Goal: Transaction & Acquisition: Purchase product/service

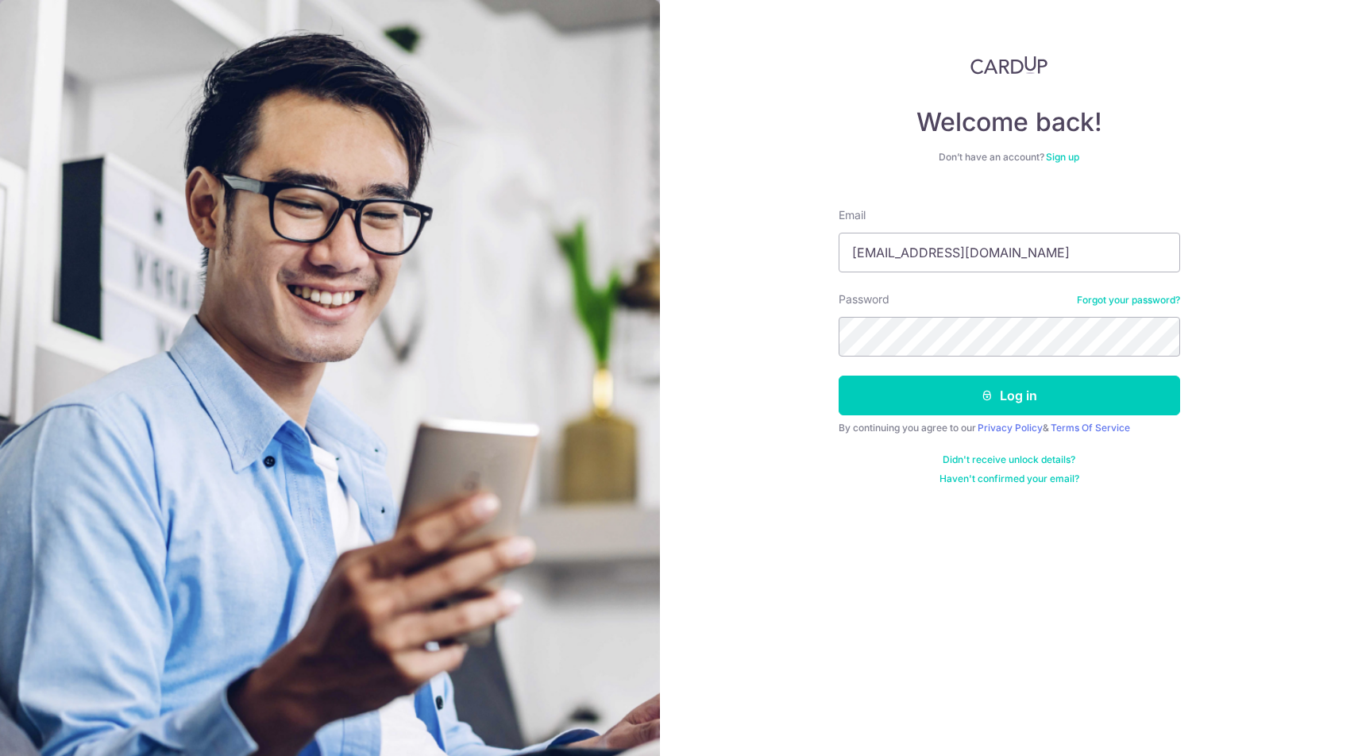
type input "[EMAIL_ADDRESS][DOMAIN_NAME]"
click at [1009, 396] on button "Log in" at bounding box center [1010, 396] width 342 height 40
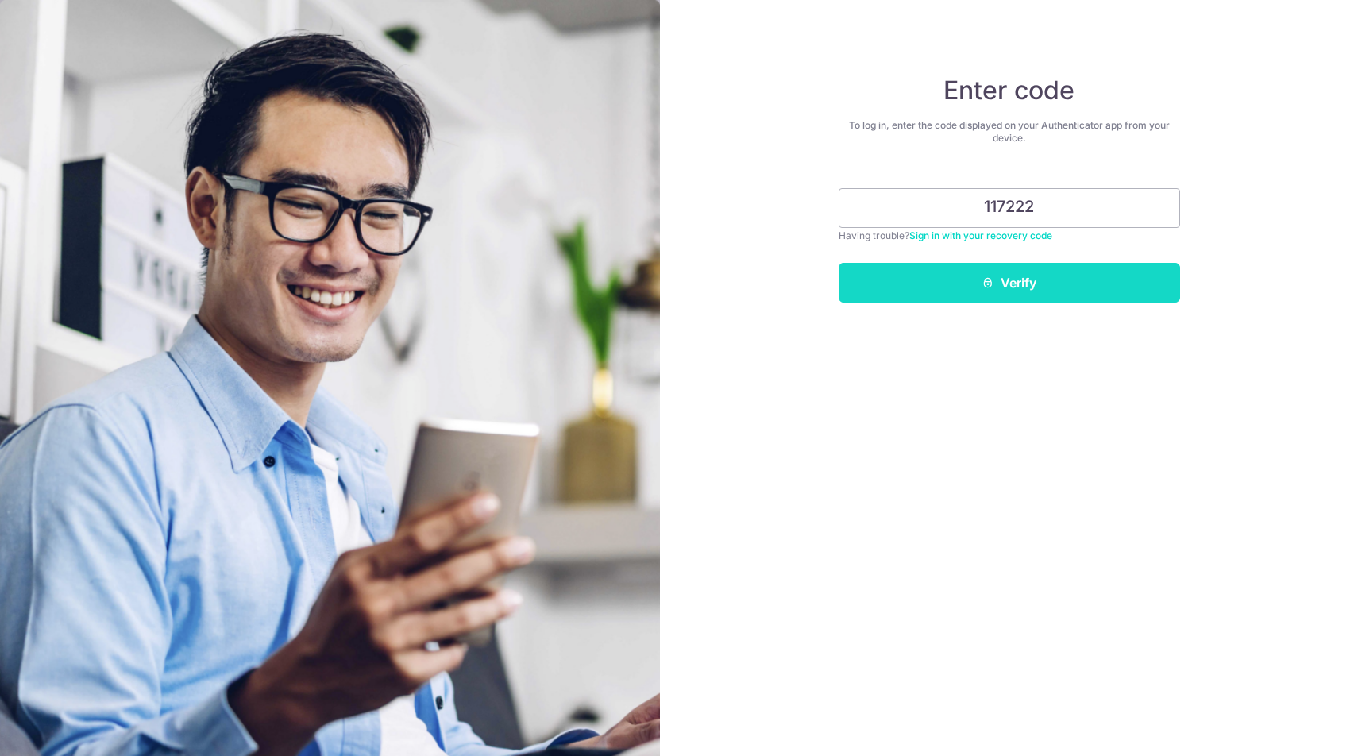
type input "117222"
click at [1046, 276] on button "Verify" at bounding box center [1010, 283] width 342 height 40
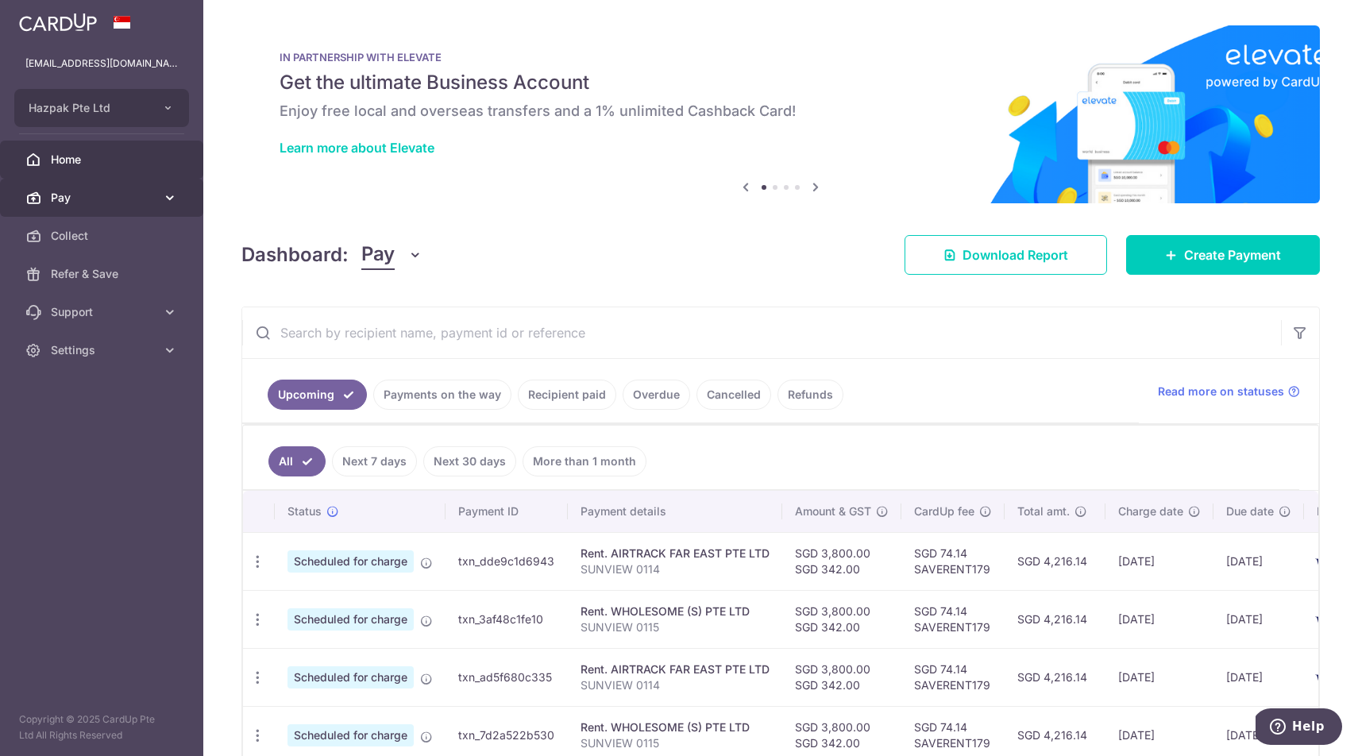
click at [96, 189] on link "Pay" at bounding box center [101, 198] width 203 height 38
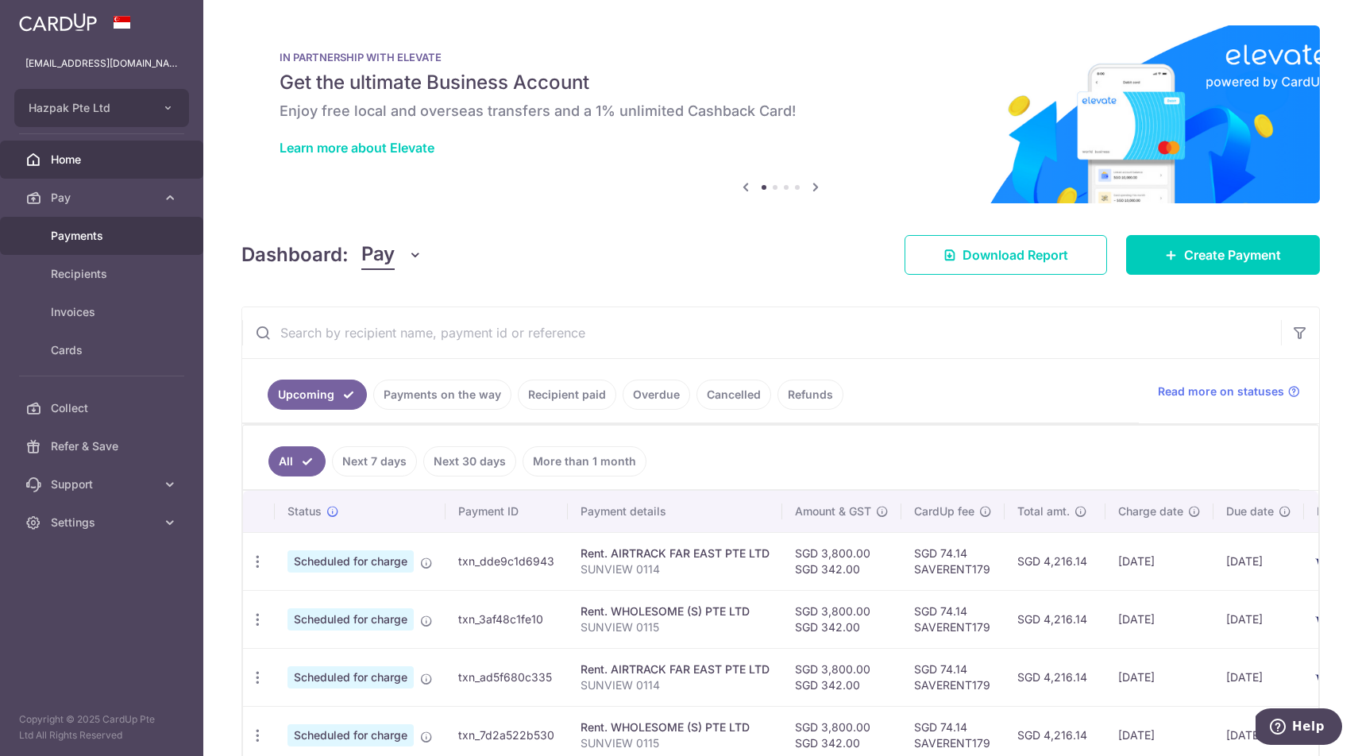
click at [87, 232] on span "Payments" at bounding box center [103, 236] width 105 height 16
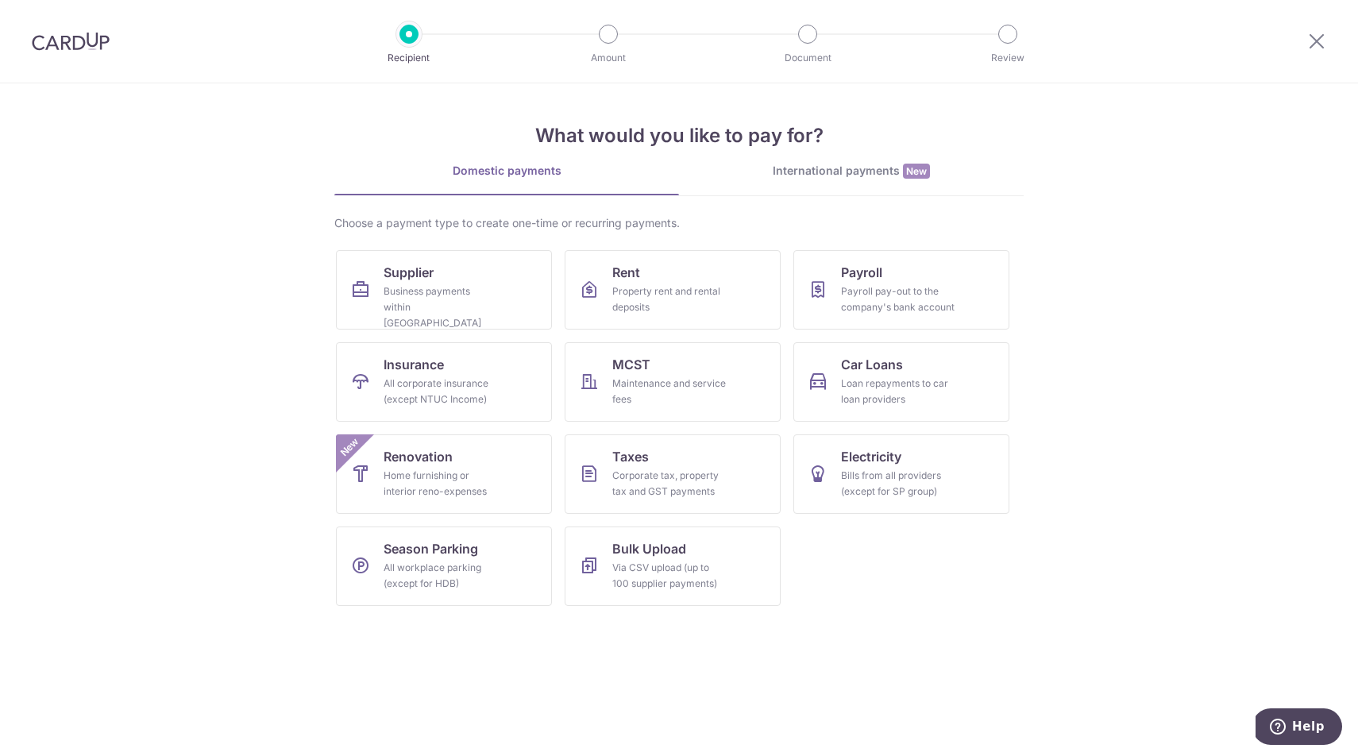
click at [87, 232] on section "What would you like to pay for? Domestic payments International payments New Ch…" at bounding box center [679, 419] width 1358 height 673
click at [415, 289] on div "Business payments within Singapore" at bounding box center [441, 308] width 114 height 48
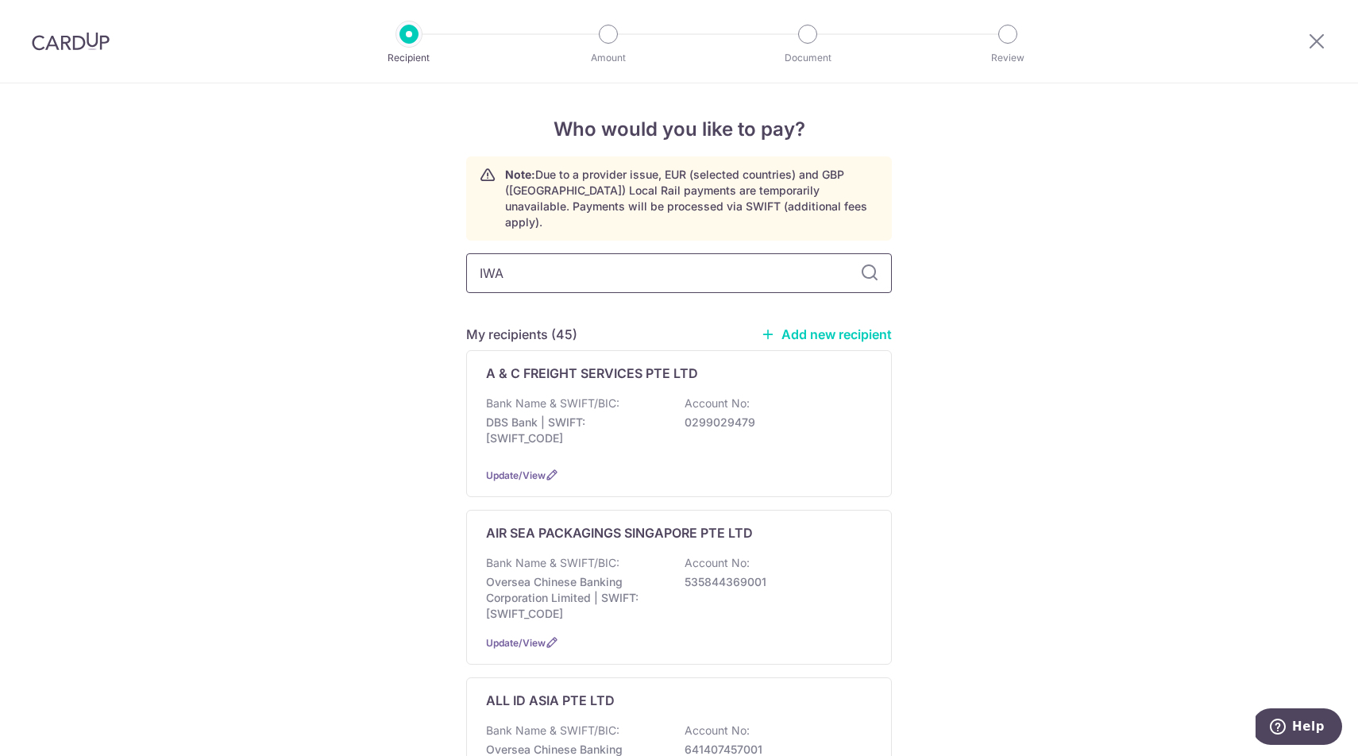
type input "IWA"
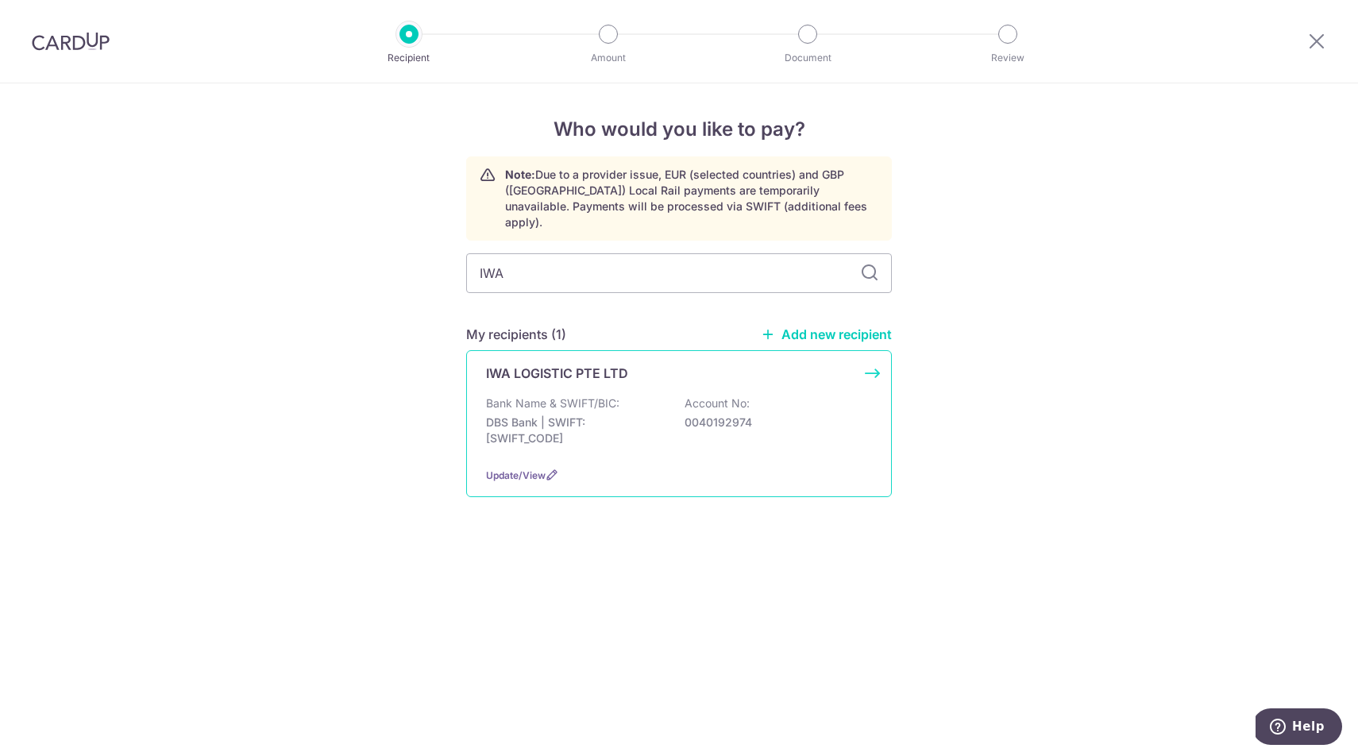
click at [637, 426] on p "DBS Bank | SWIFT: DBSSSGSGXXX" at bounding box center [575, 431] width 178 height 32
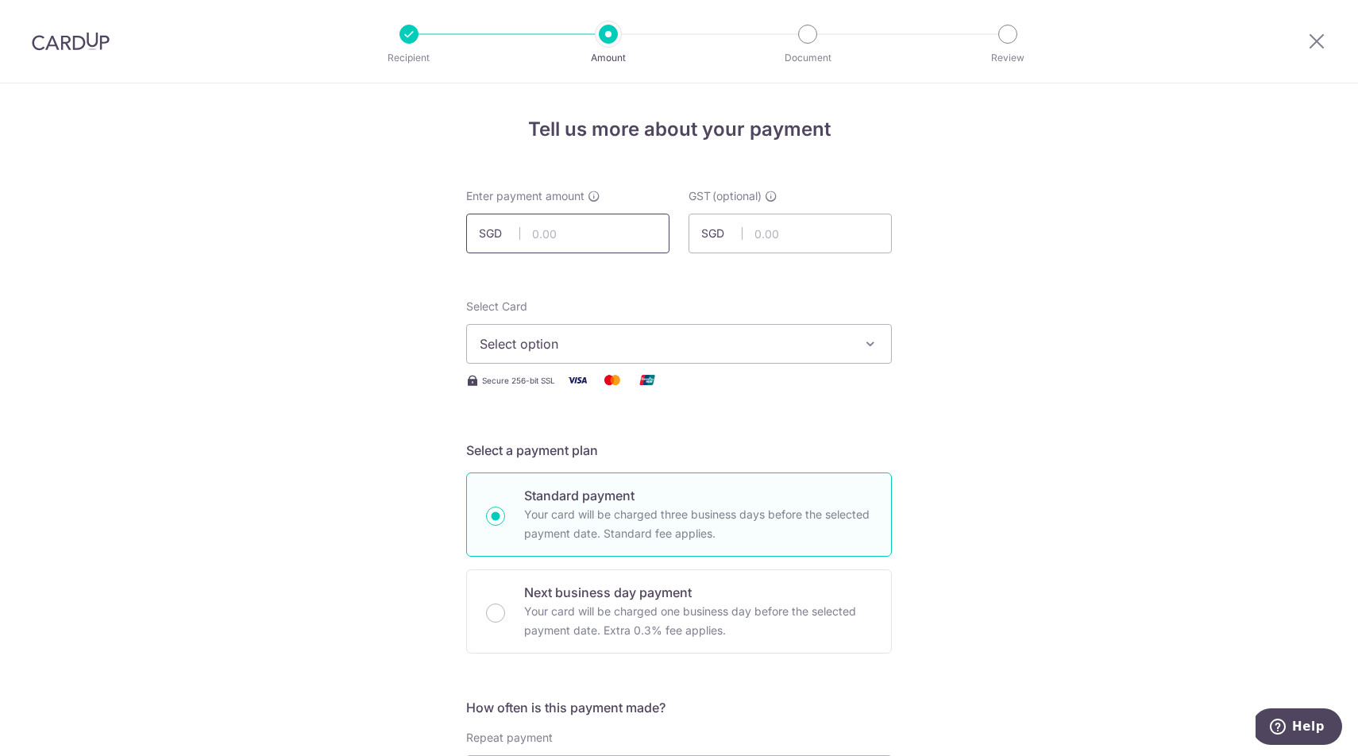
click at [558, 235] on input "text" at bounding box center [567, 234] width 203 height 40
type input "2,980.14"
click at [749, 338] on span "Select option" at bounding box center [665, 343] width 370 height 19
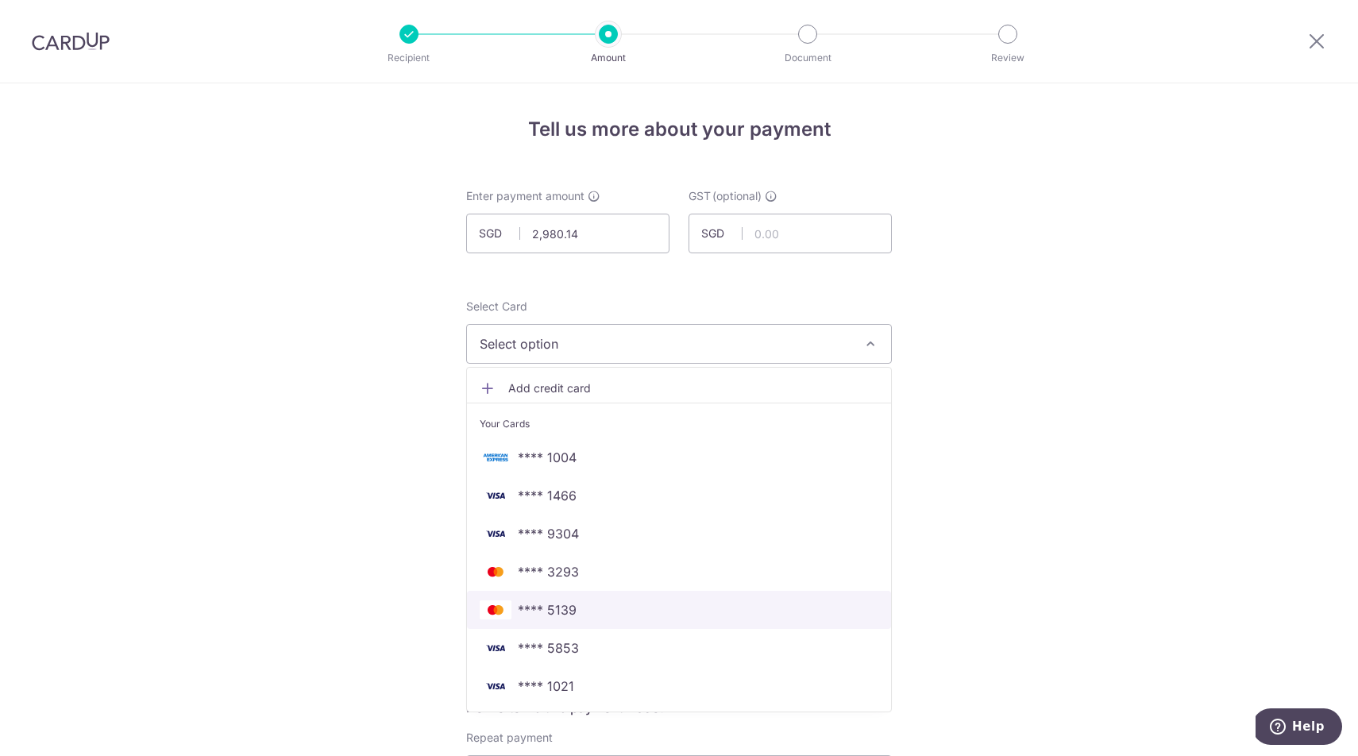
click at [560, 609] on span "**** 5139" at bounding box center [547, 610] width 59 height 19
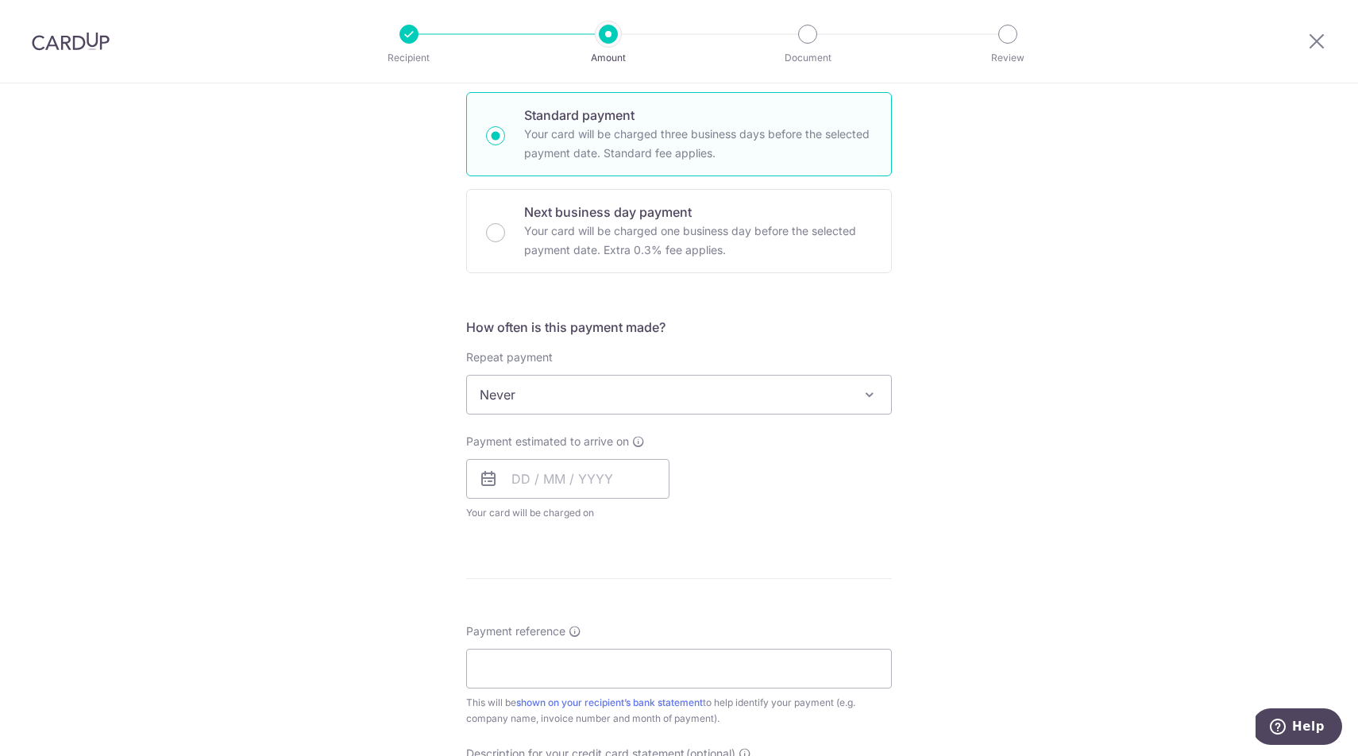
scroll to position [386, 0]
click at [589, 469] on input "text" at bounding box center [567, 474] width 203 height 40
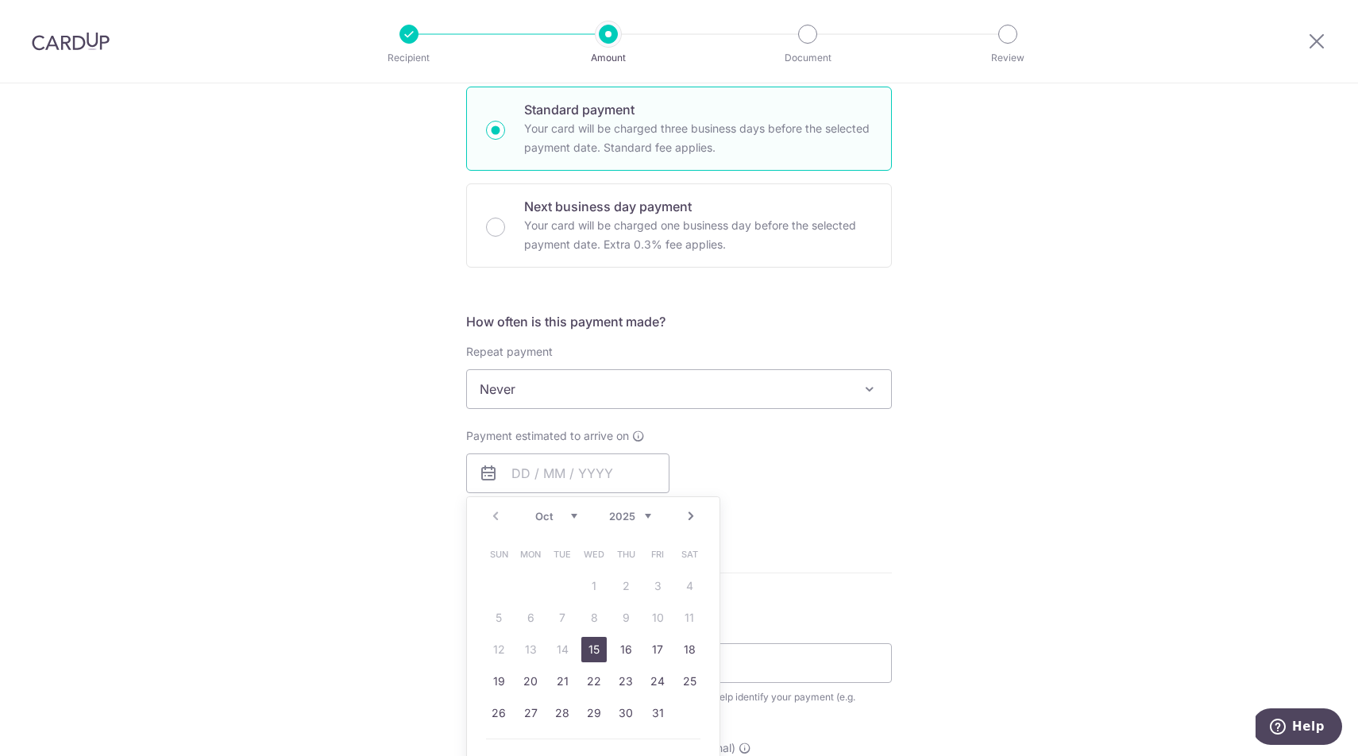
click at [598, 654] on link "15" at bounding box center [594, 649] width 25 height 25
type input "15/10/2025"
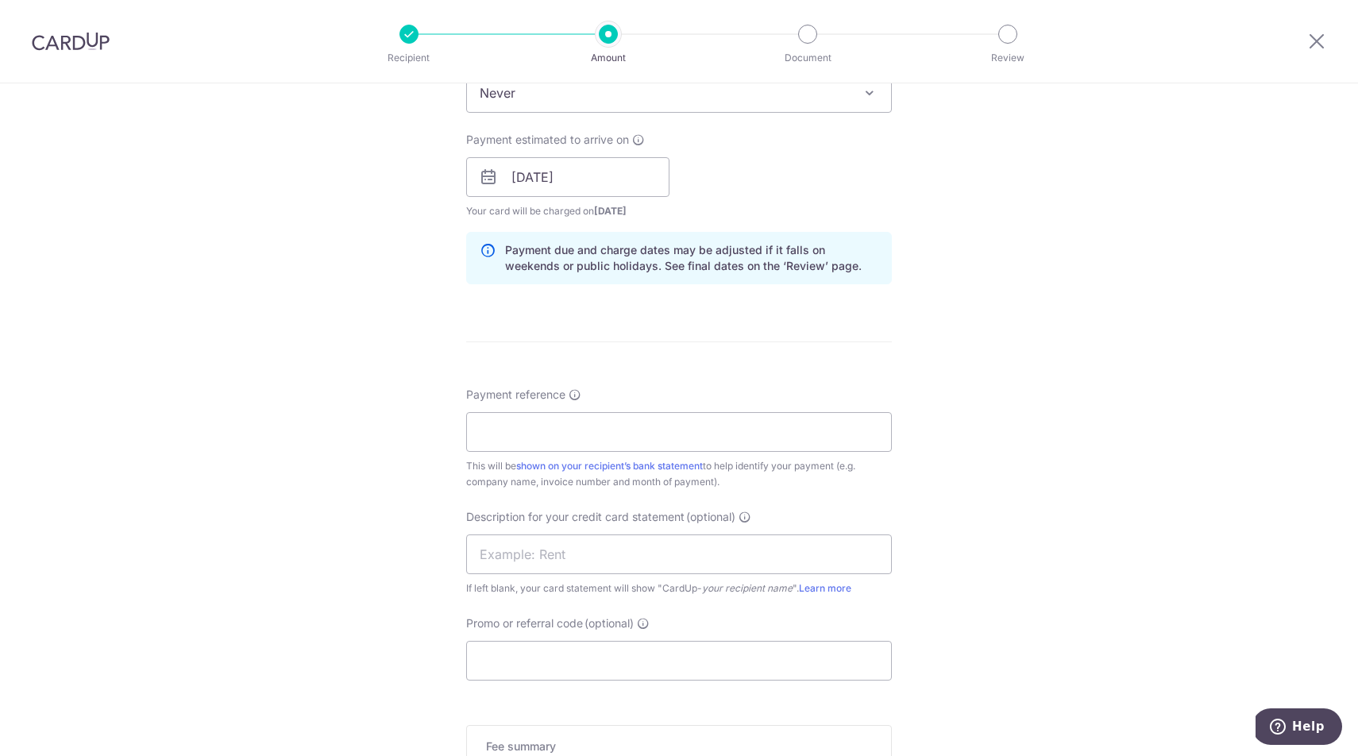
scroll to position [693, 0]
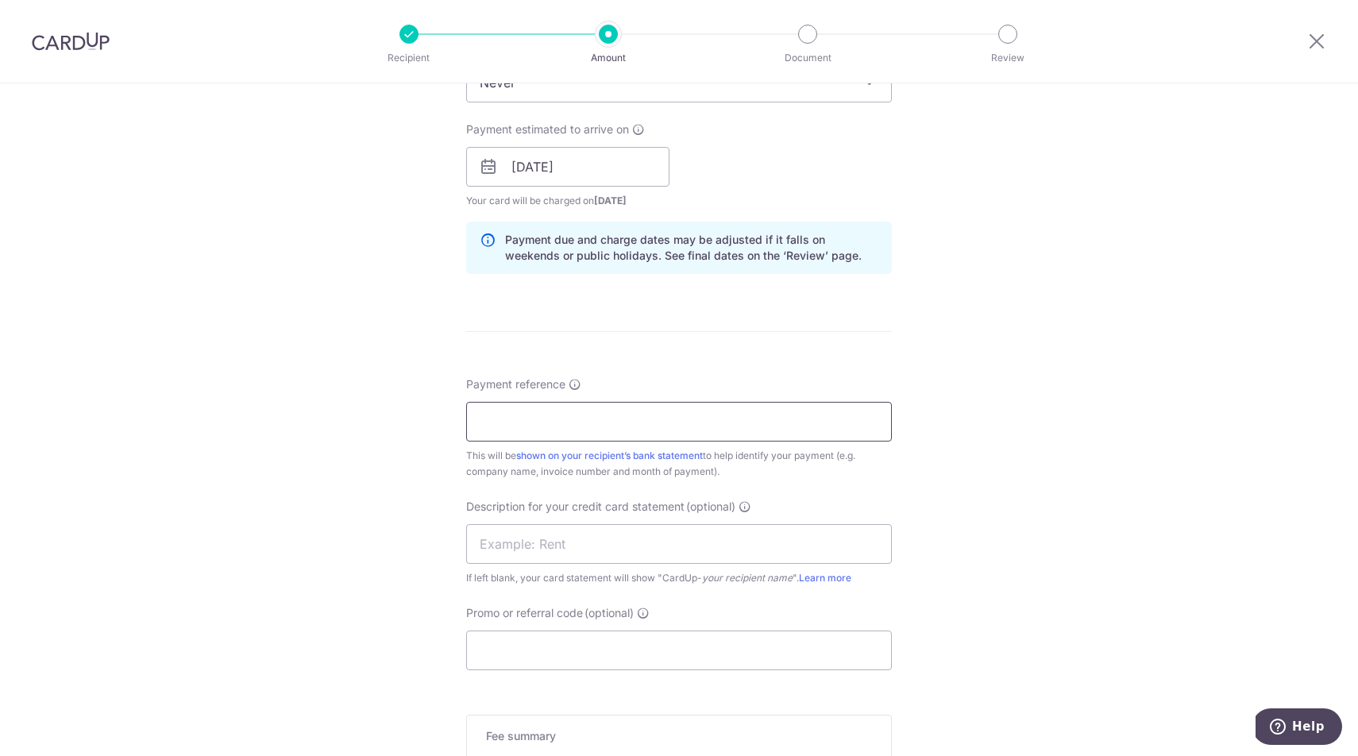
click at [602, 425] on input "Payment reference" at bounding box center [679, 422] width 426 height 40
type input "HAZPAK SOA AS OF 30 SEPT 2025"
click at [648, 547] on input "text" at bounding box center [679, 544] width 426 height 40
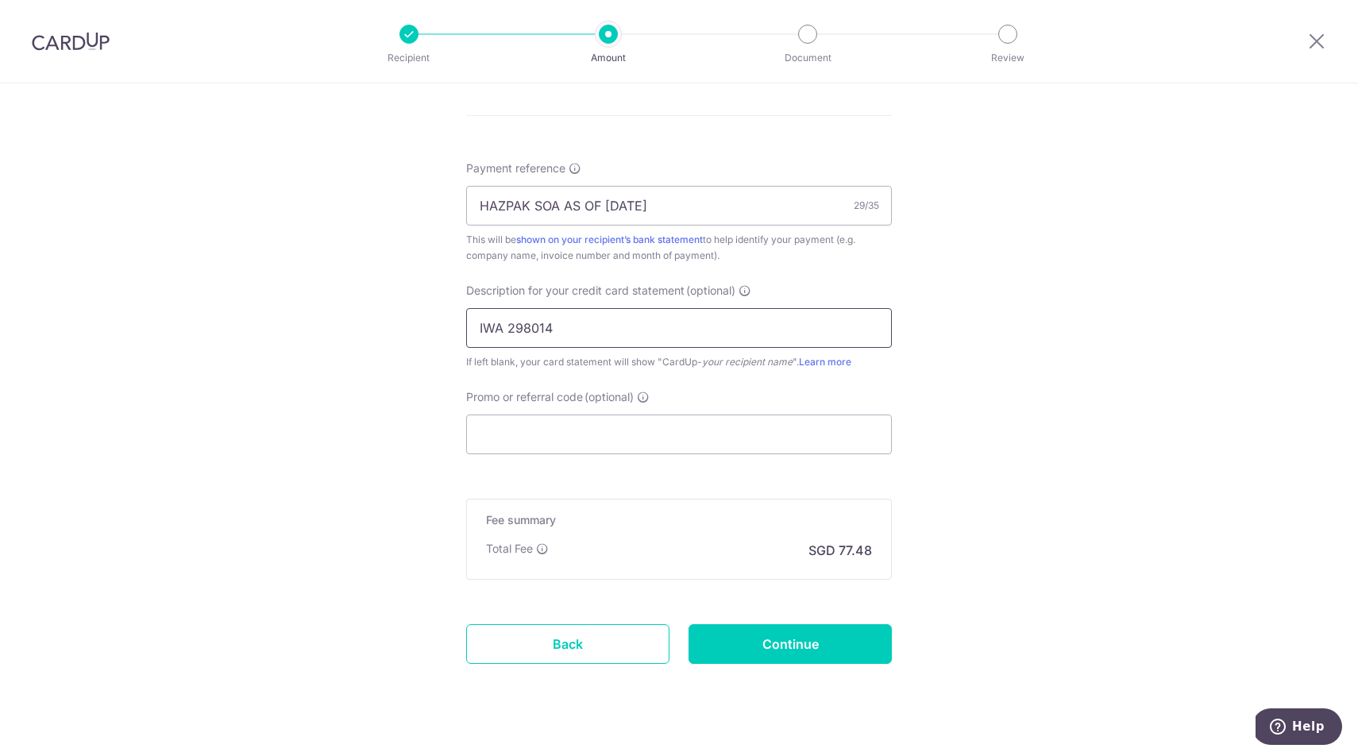
scroll to position [919, 0]
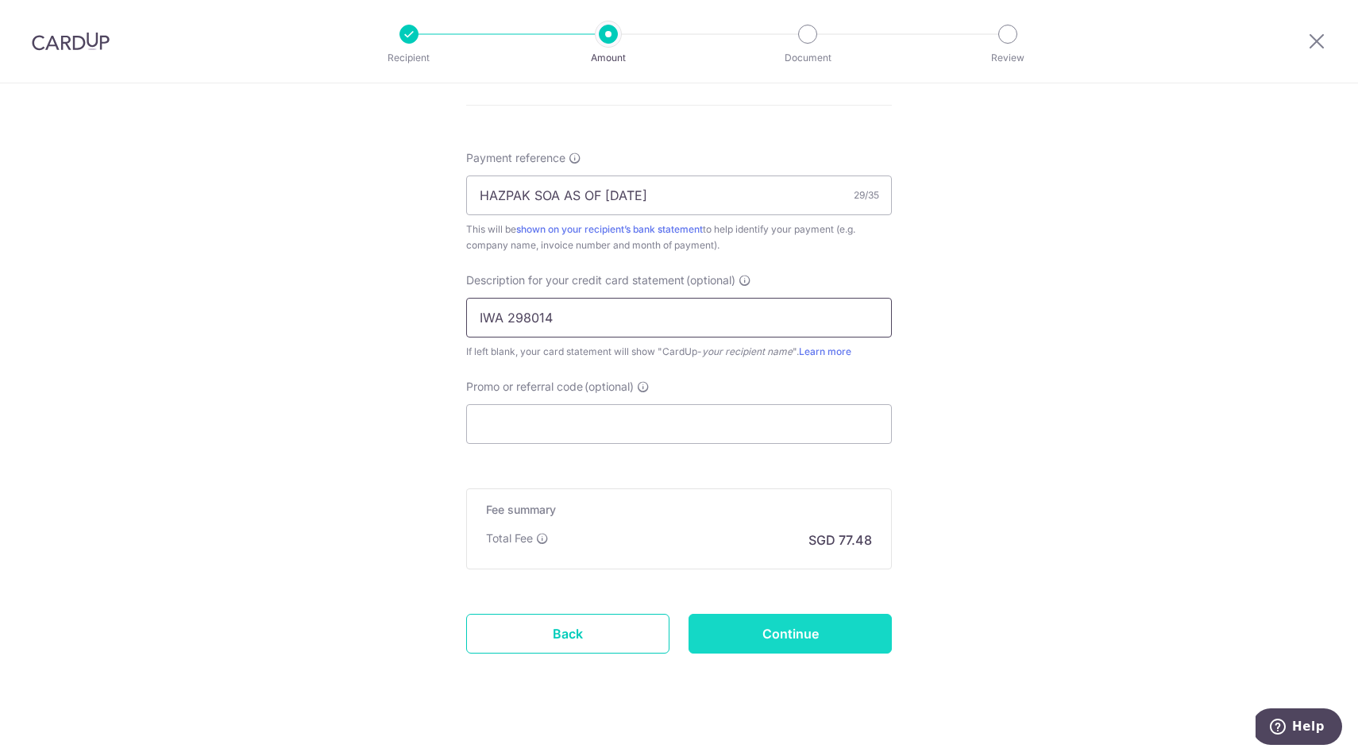
type input "IWA 298014"
click at [776, 631] on input "Continue" at bounding box center [790, 634] width 203 height 40
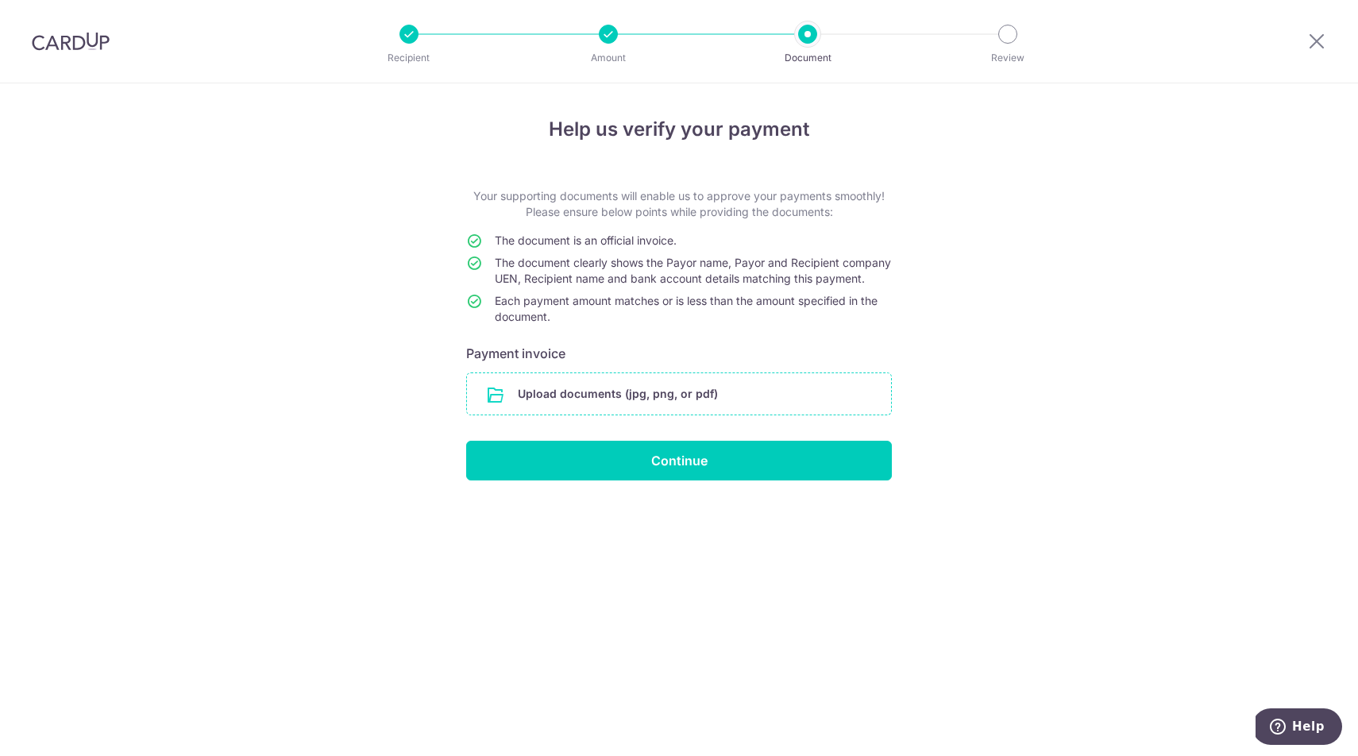
click at [620, 407] on input "file" at bounding box center [679, 393] width 424 height 41
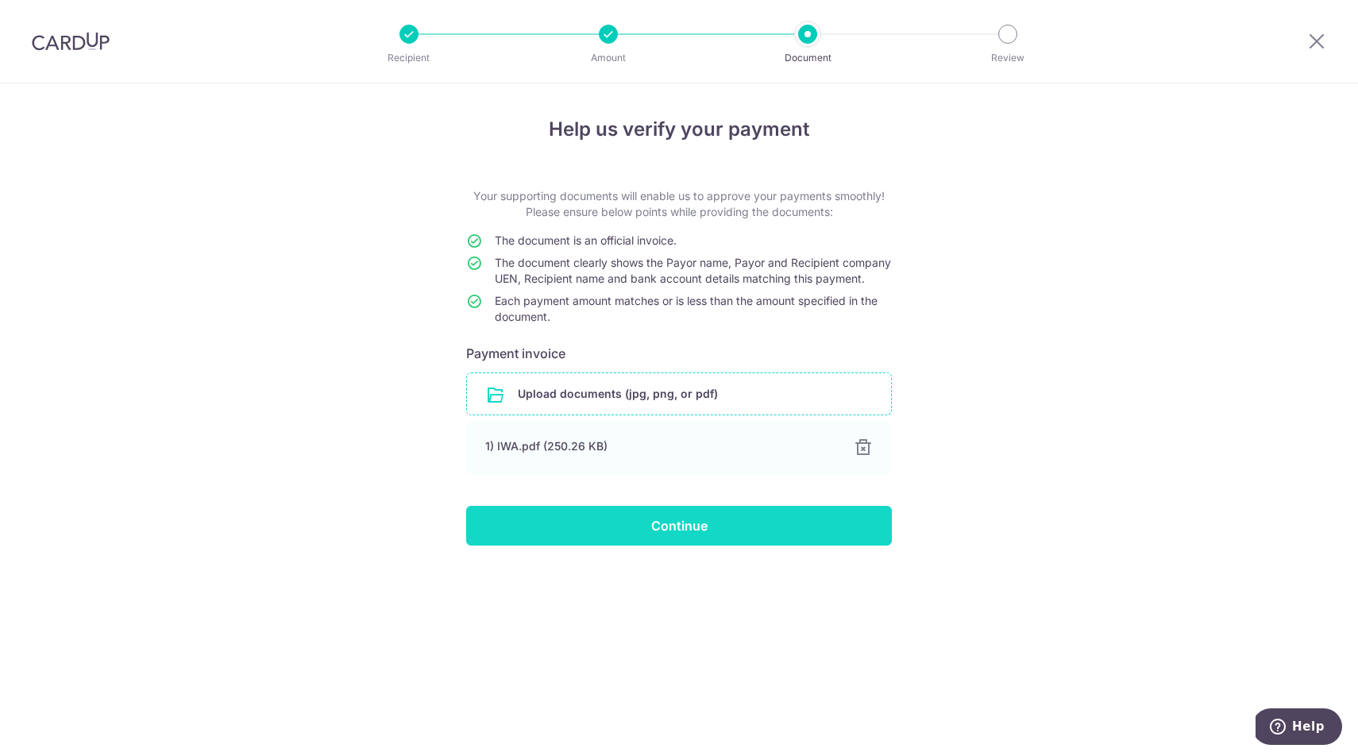
click at [674, 539] on input "Continue" at bounding box center [679, 526] width 426 height 40
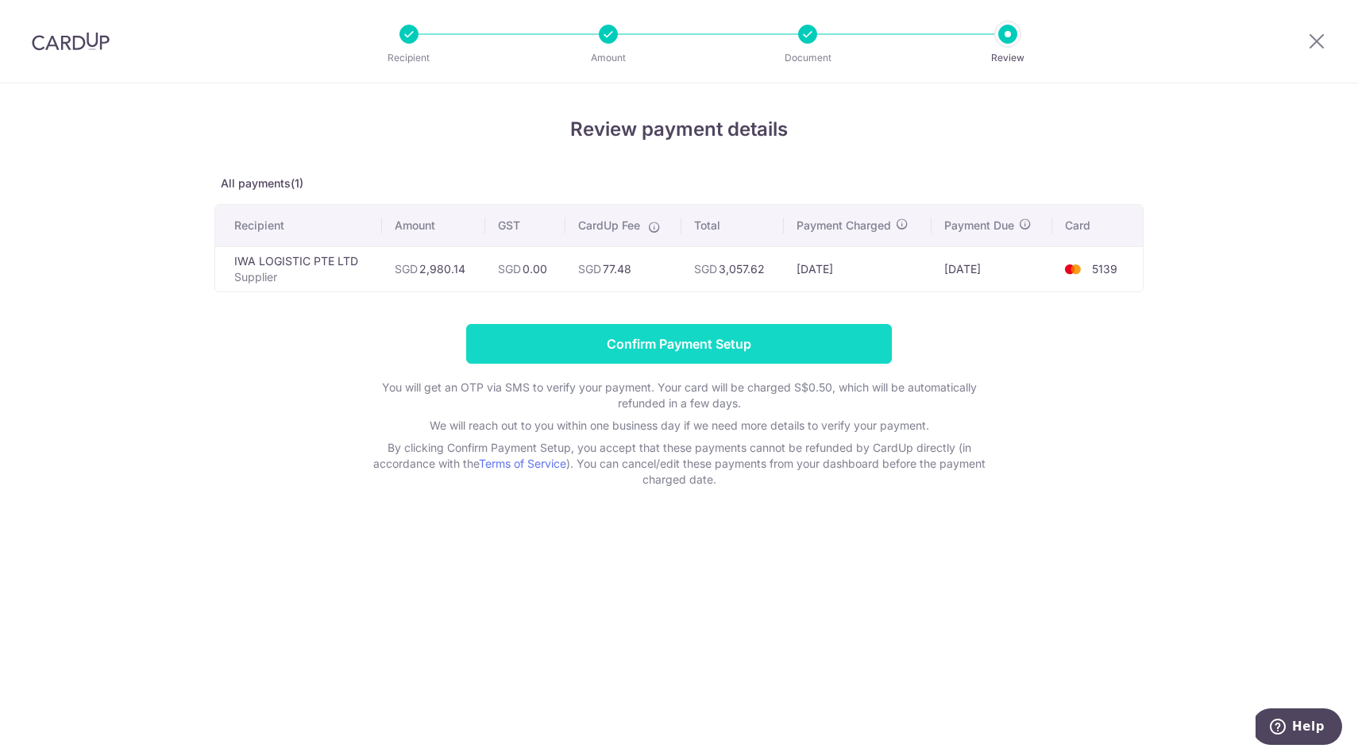
click at [664, 353] on input "Confirm Payment Setup" at bounding box center [679, 344] width 426 height 40
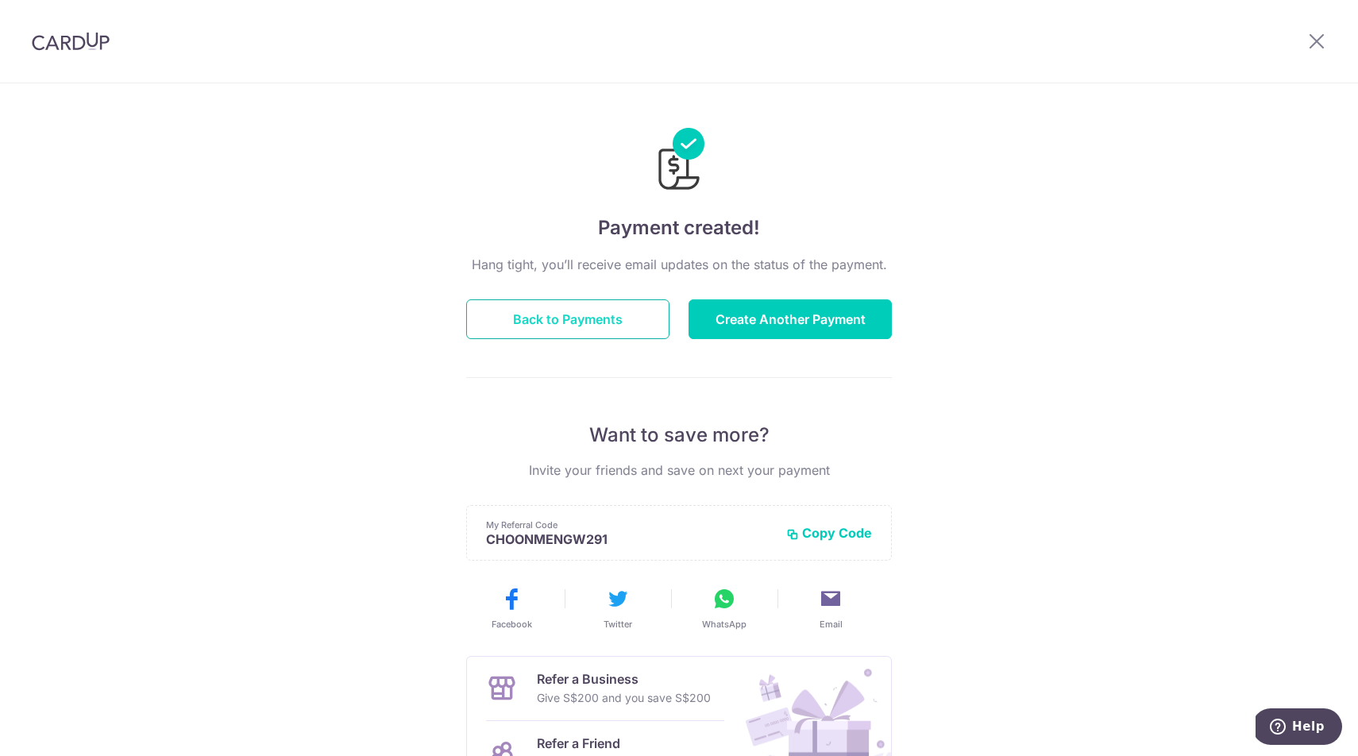
click at [593, 327] on button "Back to Payments" at bounding box center [567, 319] width 203 height 40
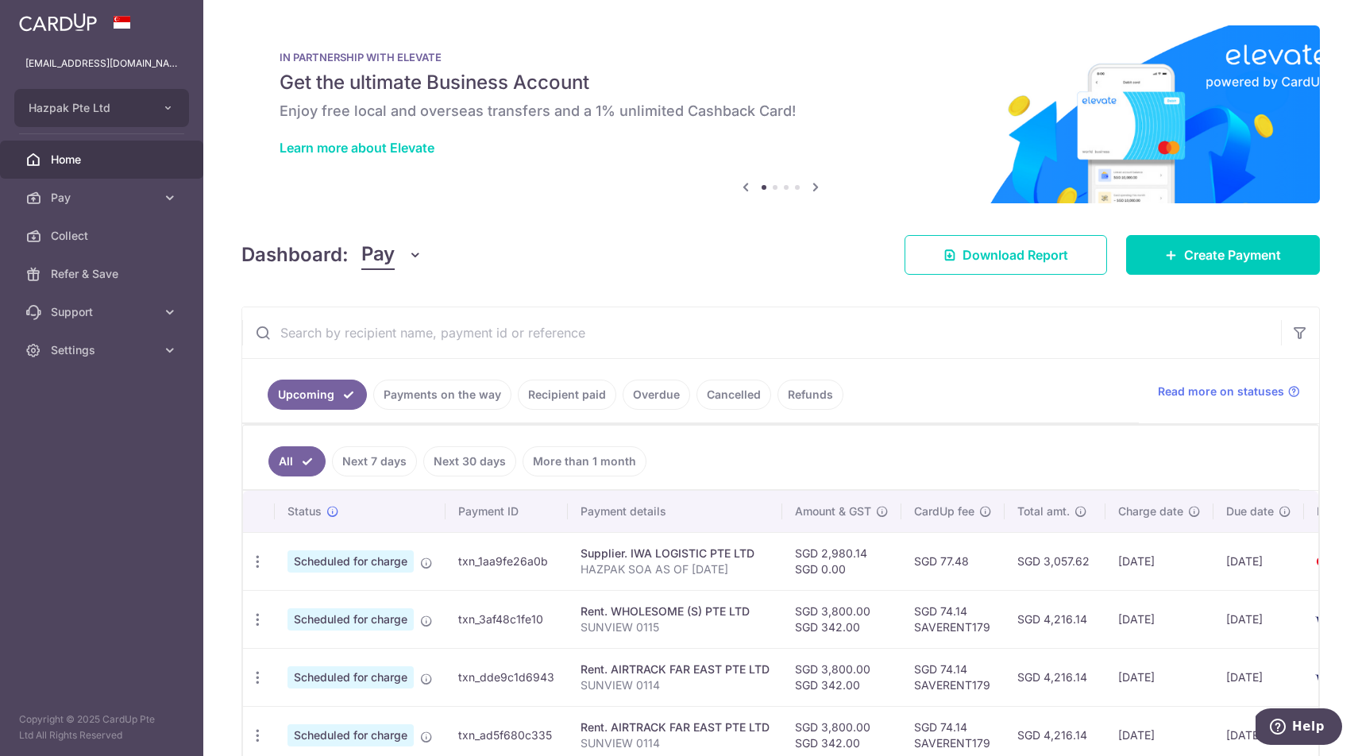
click at [486, 561] on td "txn_1aa9fe26a0b" at bounding box center [507, 561] width 122 height 58
copy td "txn_1aa9fe26a0b"
click at [74, 201] on span "Pay" at bounding box center [103, 198] width 105 height 16
click at [66, 238] on span "Payments" at bounding box center [103, 236] width 105 height 16
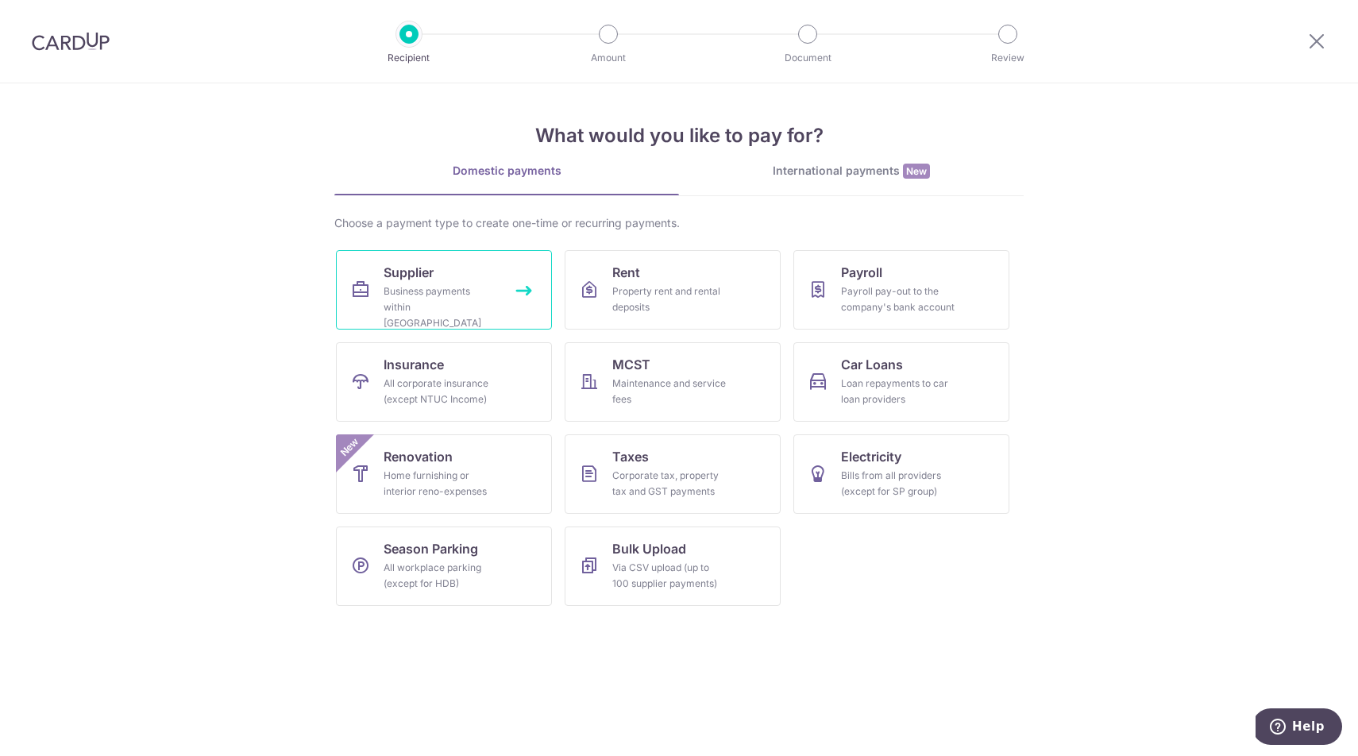
click at [492, 297] on div "Business payments within [GEOGRAPHIC_DATA]" at bounding box center [441, 308] width 114 height 48
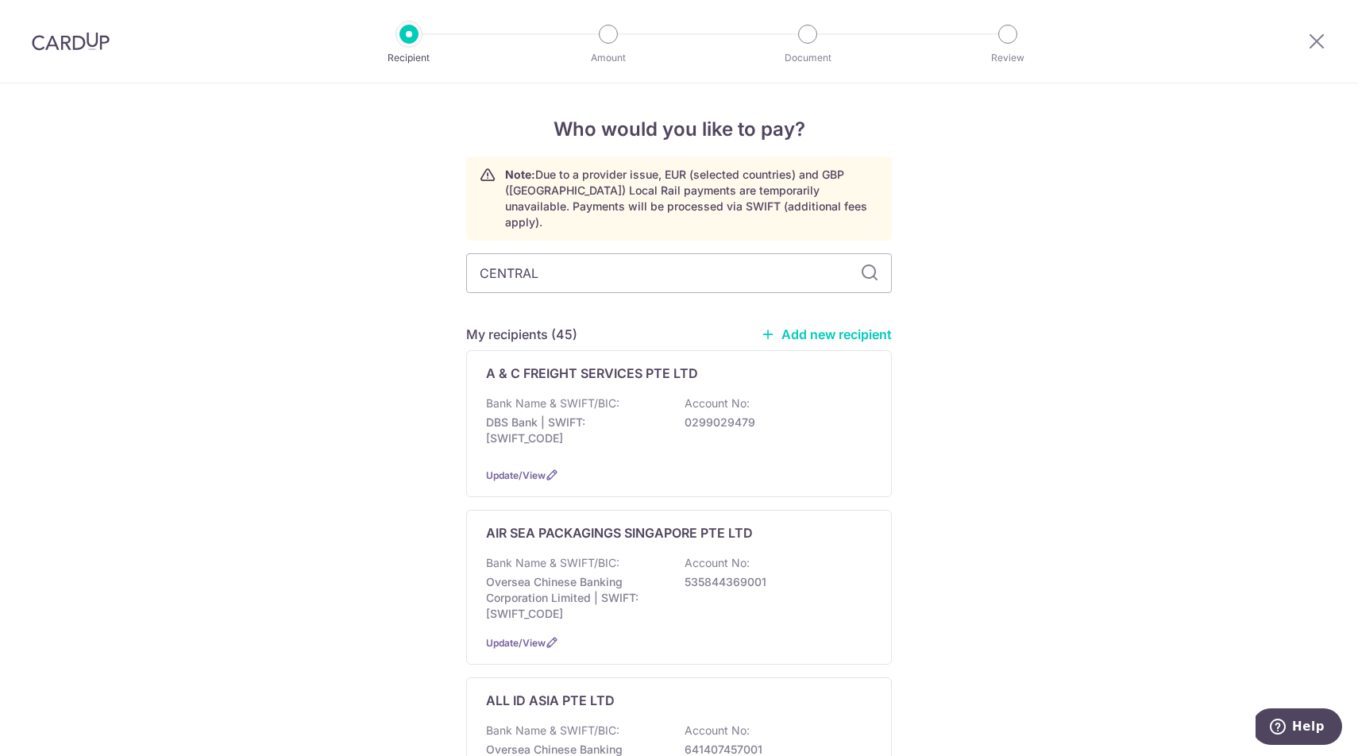
type input "CENTRAL"
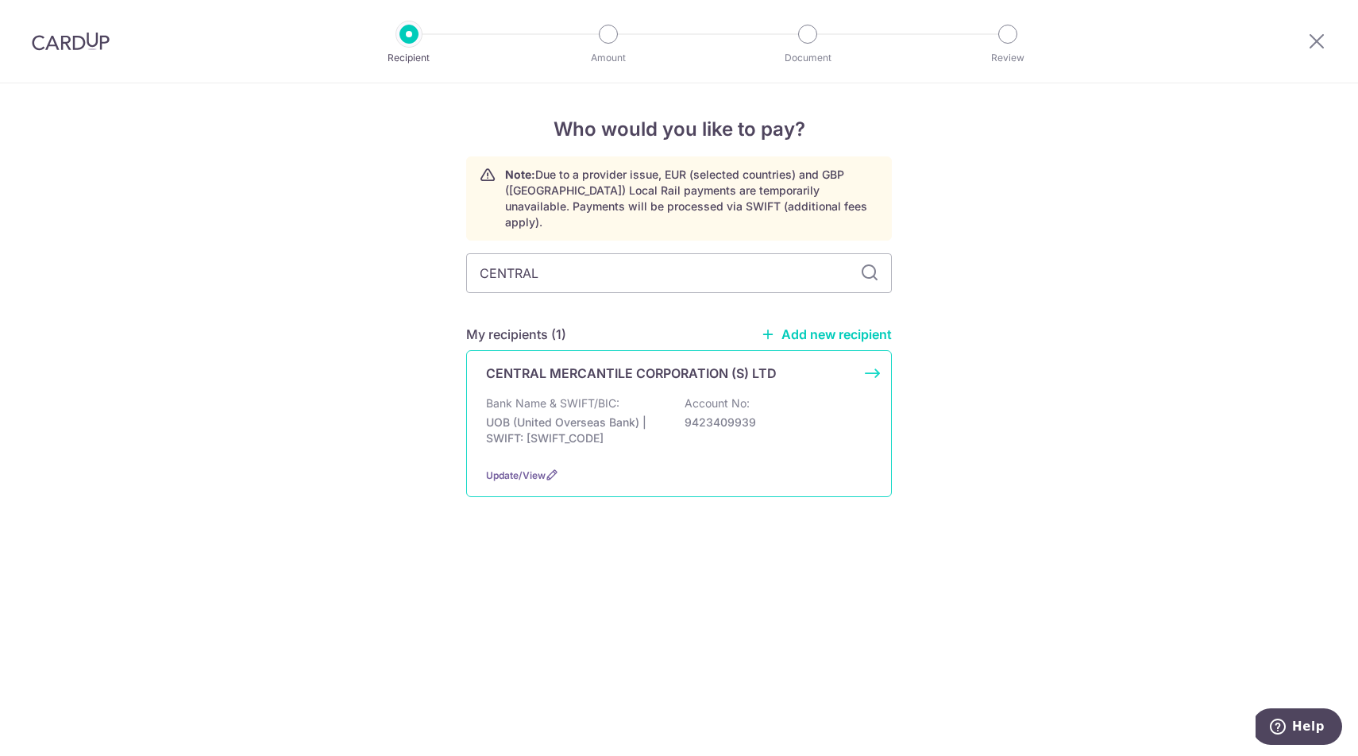
click at [562, 435] on div "Bank Name & SWIFT/BIC: UOB (United Overseas Bank) | SWIFT: [SWIFT_CODE] Account…" at bounding box center [679, 425] width 386 height 59
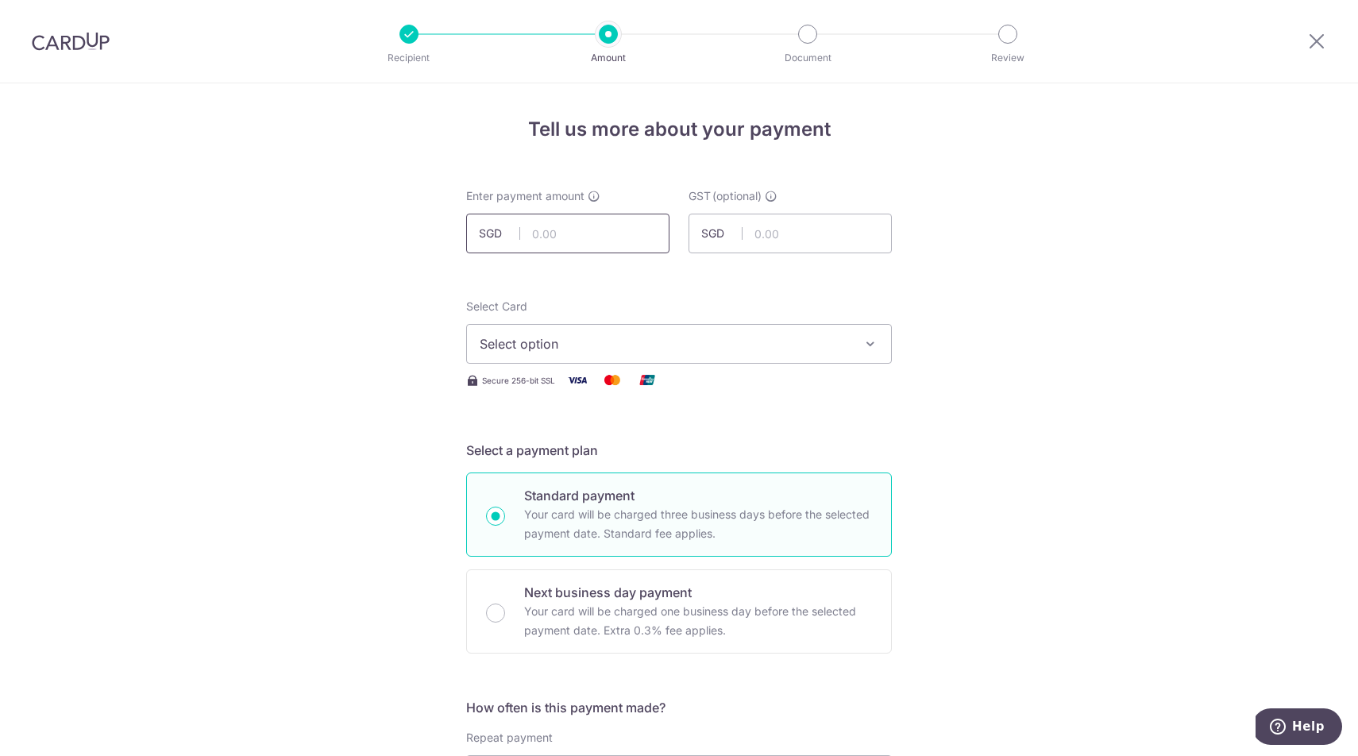
click at [609, 234] on input "text" at bounding box center [567, 234] width 203 height 40
paste input "676.24"
type input "676.24"
click at [556, 346] on span "Select option" at bounding box center [665, 343] width 370 height 19
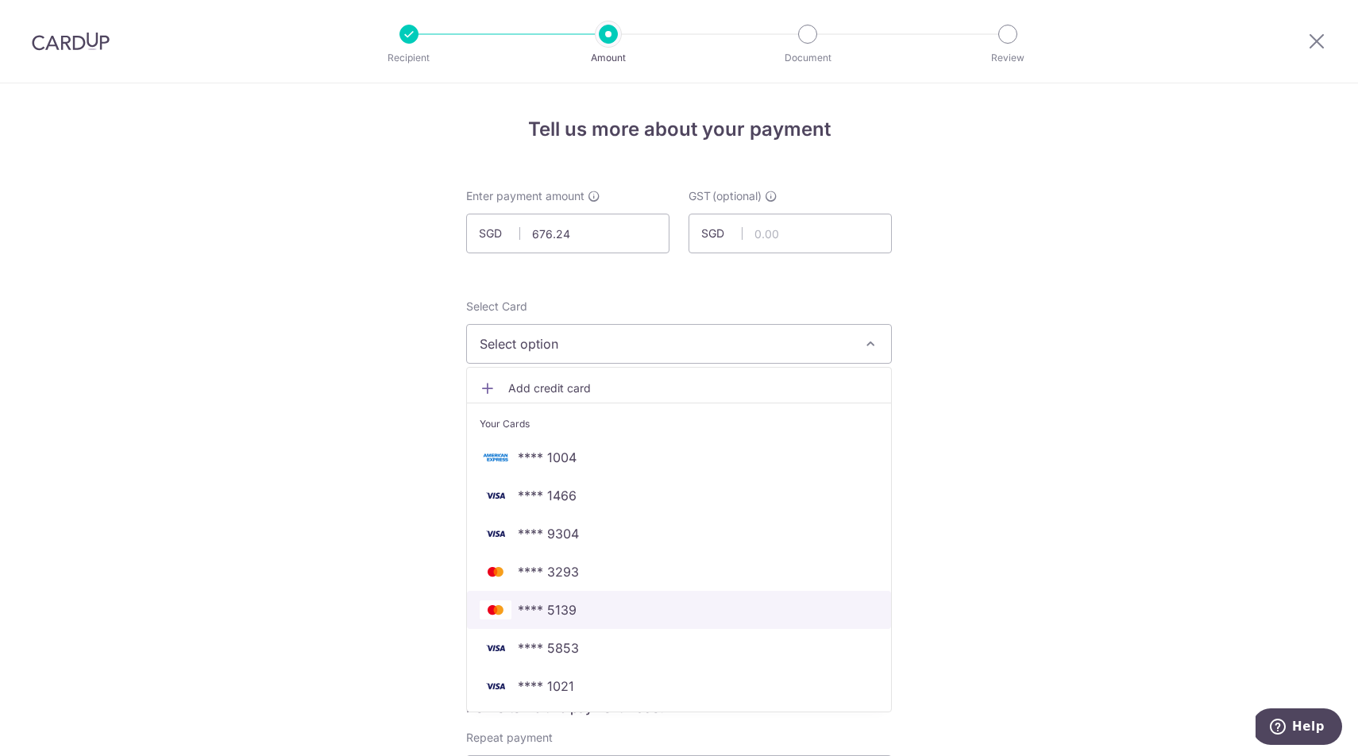
click at [547, 615] on span "**** 5139" at bounding box center [547, 610] width 59 height 19
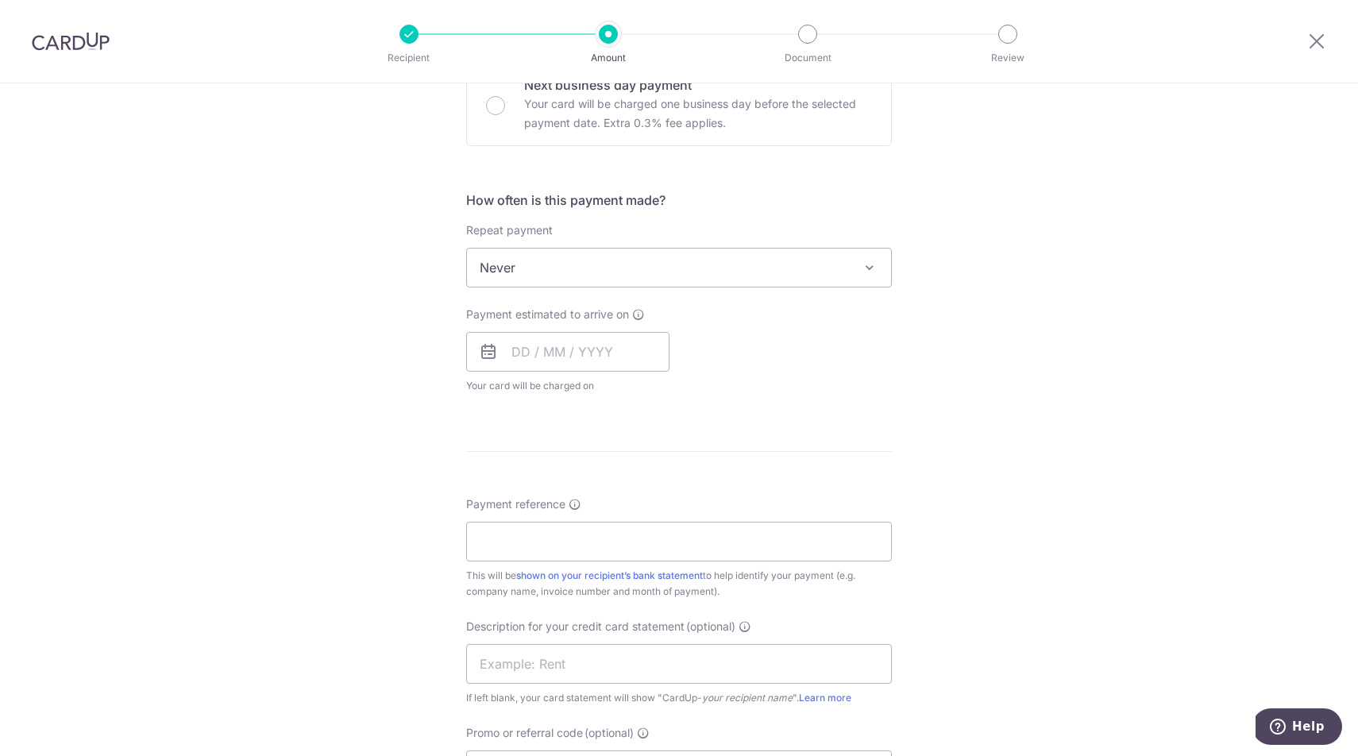
scroll to position [517, 0]
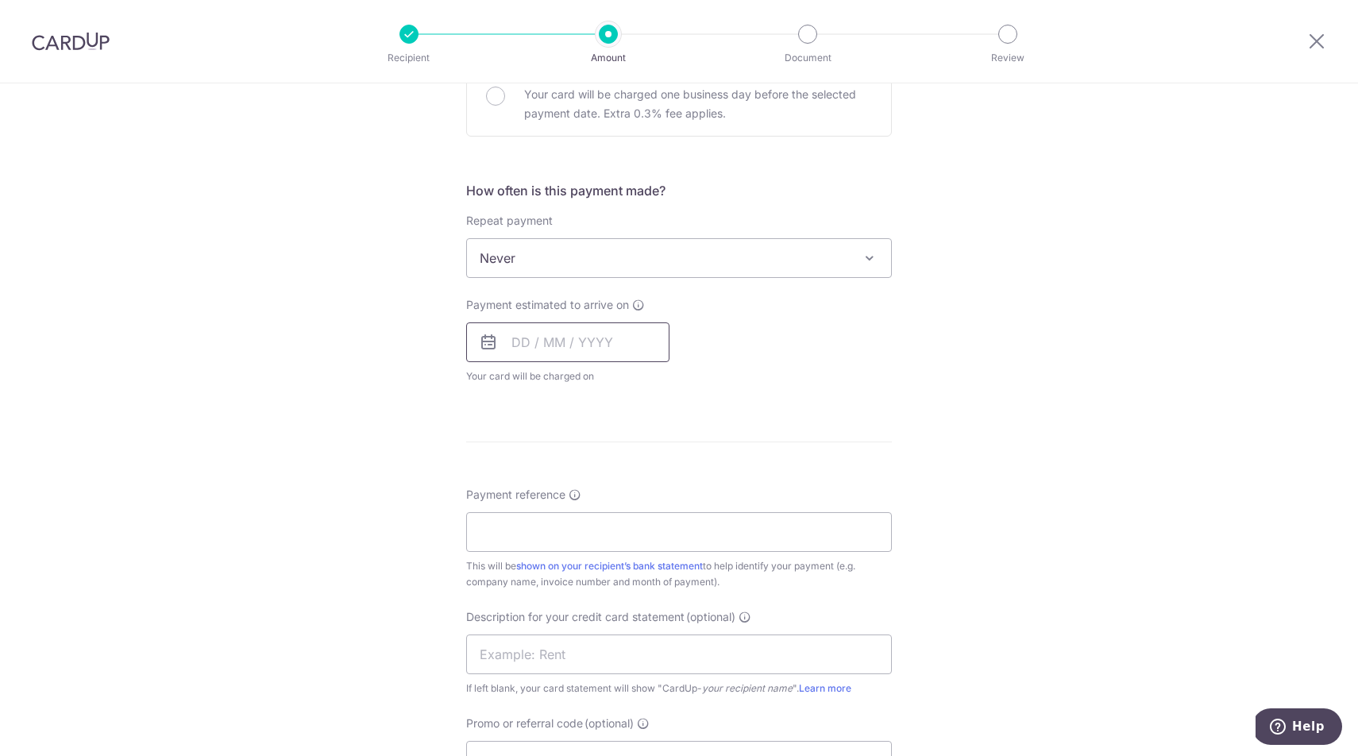
click at [575, 343] on input "text" at bounding box center [567, 343] width 203 height 40
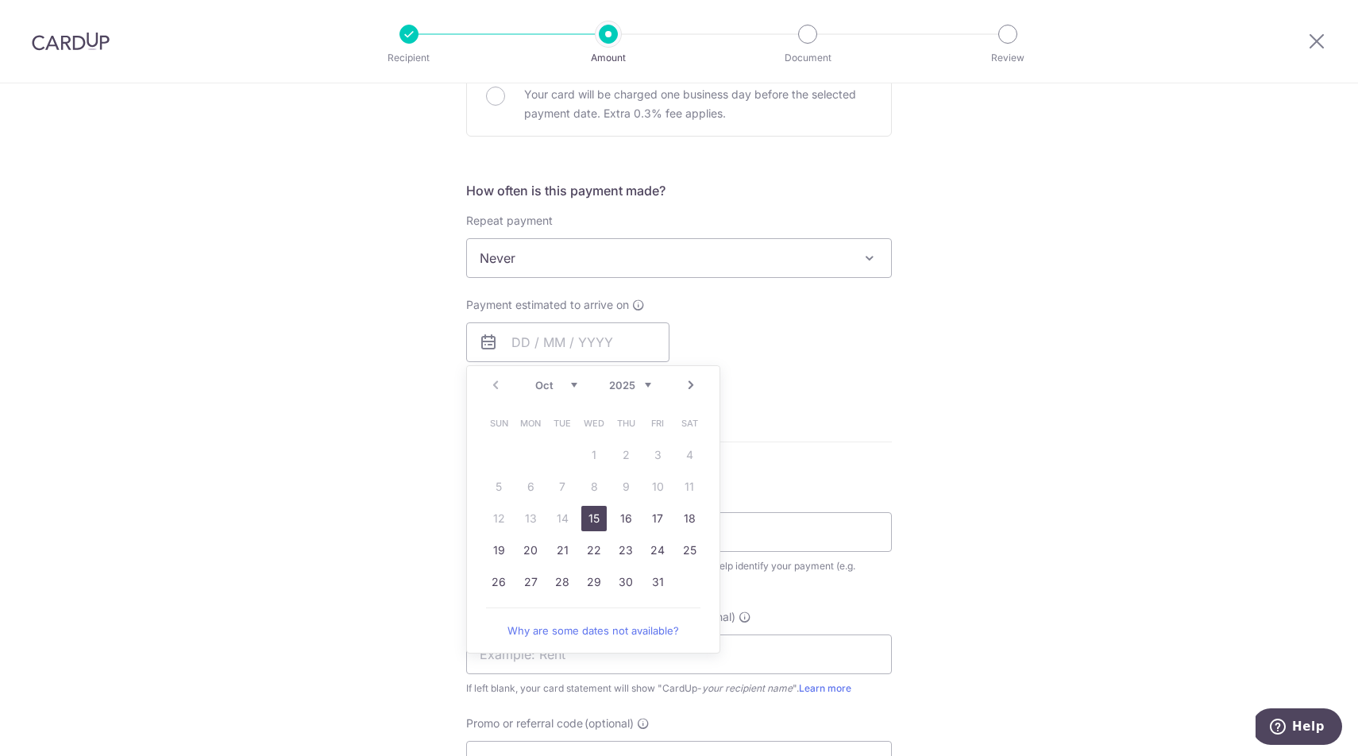
click at [593, 520] on link "15" at bounding box center [594, 518] width 25 height 25
type input "[DATE]"
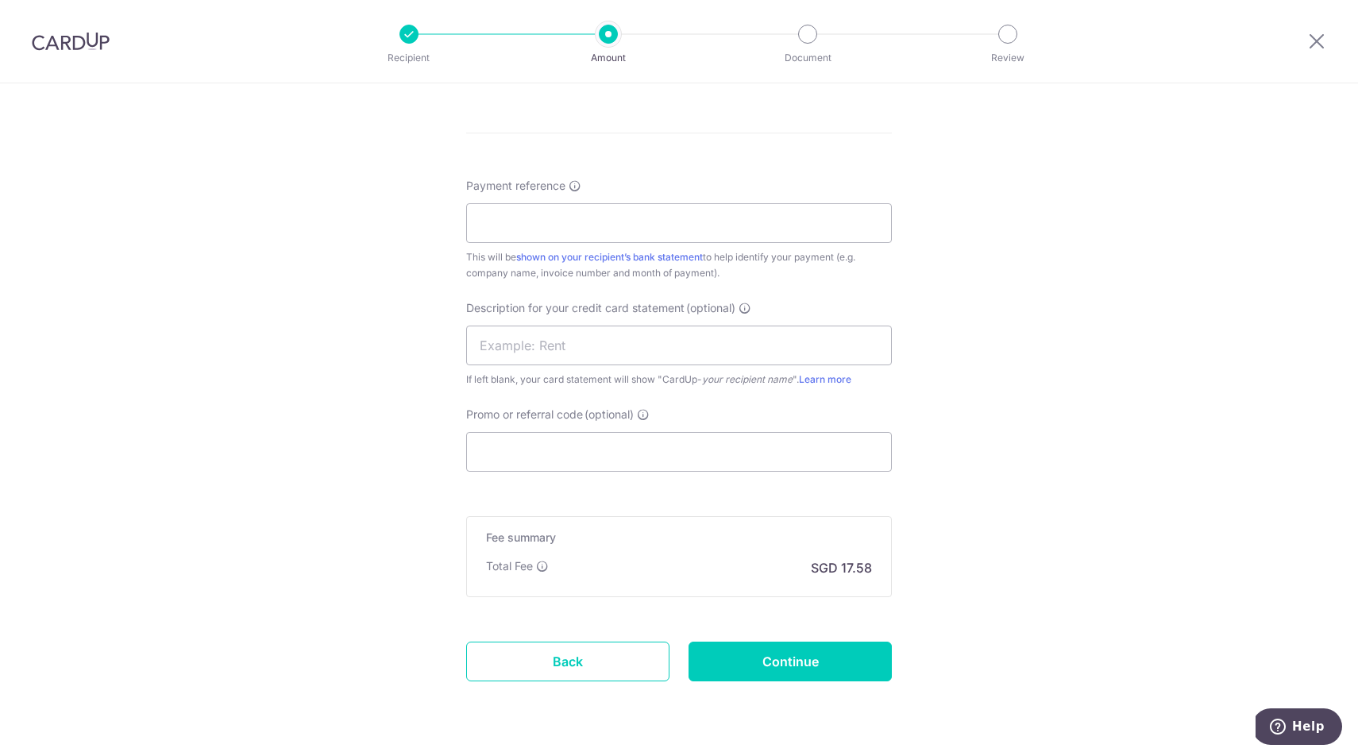
scroll to position [896, 0]
click at [603, 207] on input "Payment reference" at bounding box center [679, 219] width 426 height 40
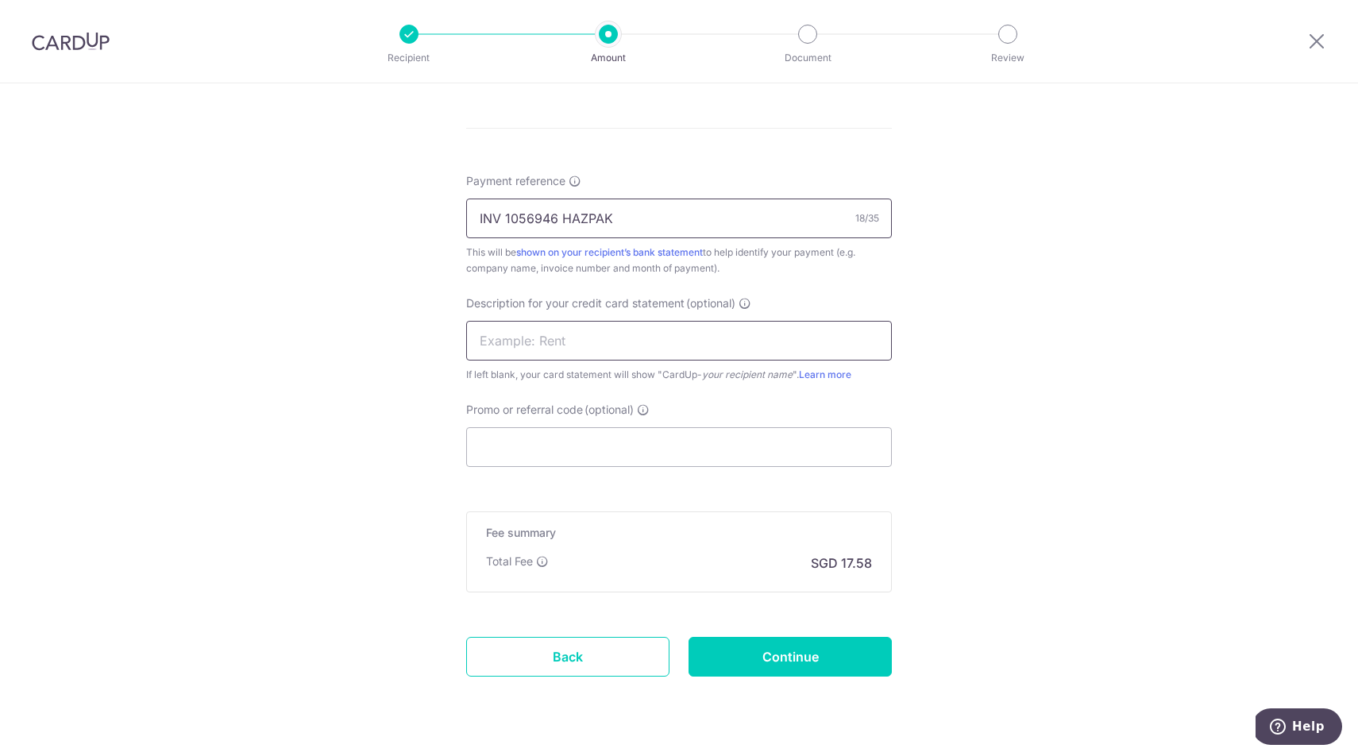
type input "INV 1056946 HAZPAK"
click at [568, 345] on input "text" at bounding box center [679, 341] width 426 height 40
paste input "676"
click at [571, 342] on input "CENTRAL MER 676" at bounding box center [679, 341] width 426 height 40
click at [582, 338] on input "CENTRAL 676" at bounding box center [679, 341] width 426 height 40
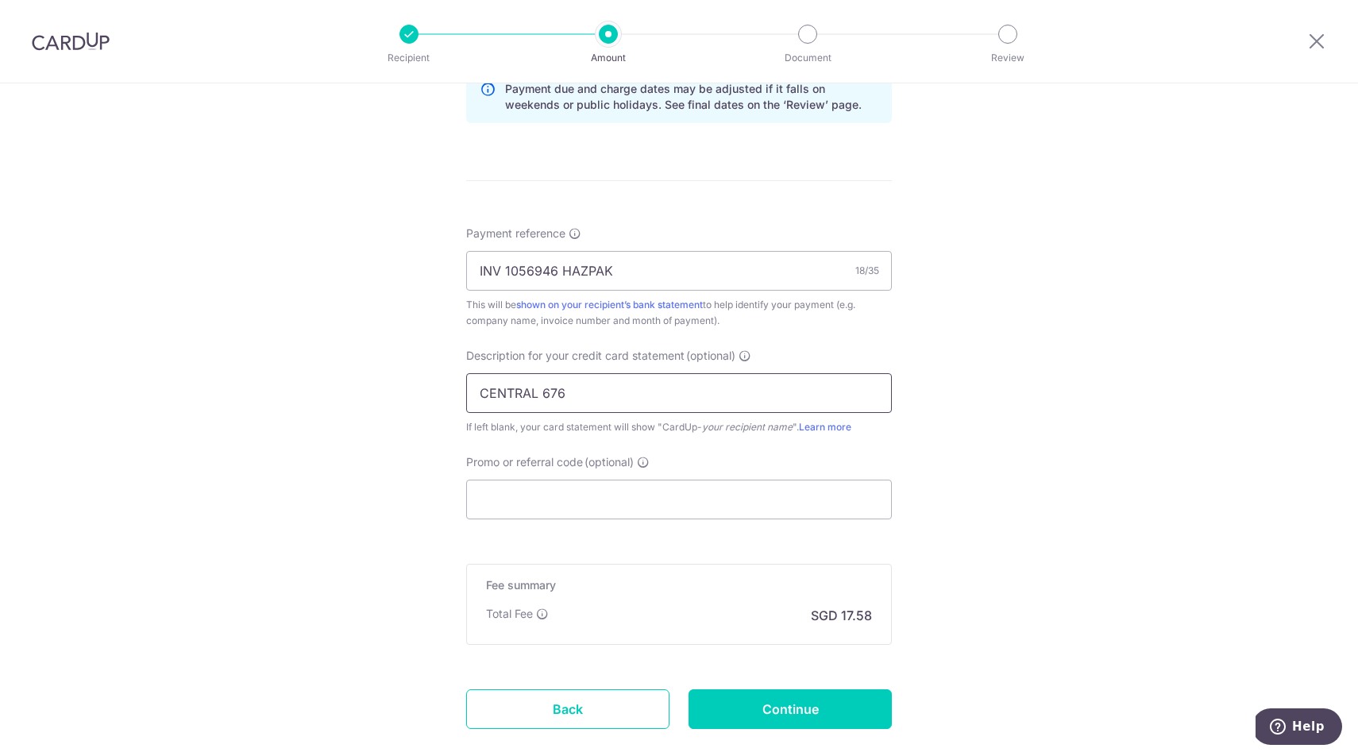
scroll to position [845, 0]
type input "CENTRAL 67624"
click at [529, 506] on input "Promo or referral code (optional)" at bounding box center [679, 498] width 426 height 40
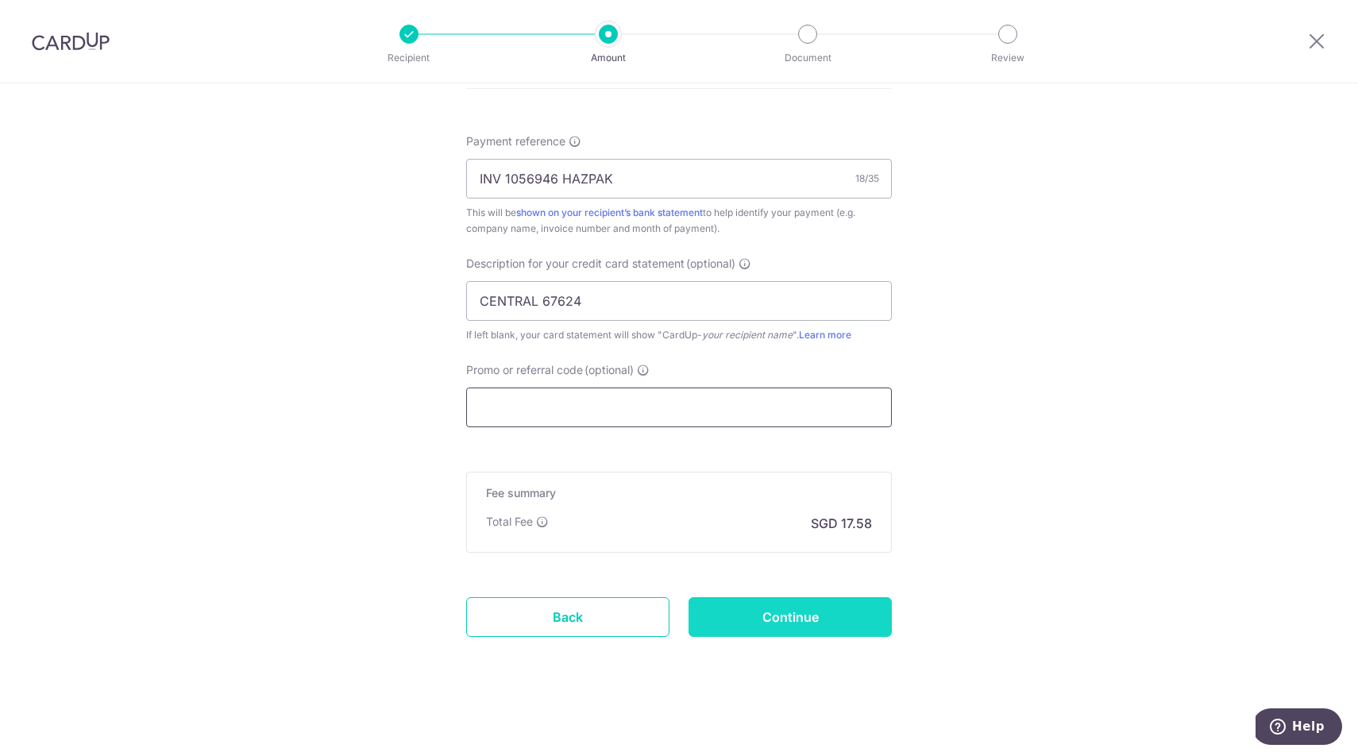
scroll to position [936, 0]
click at [763, 617] on input "Continue" at bounding box center [790, 617] width 203 height 40
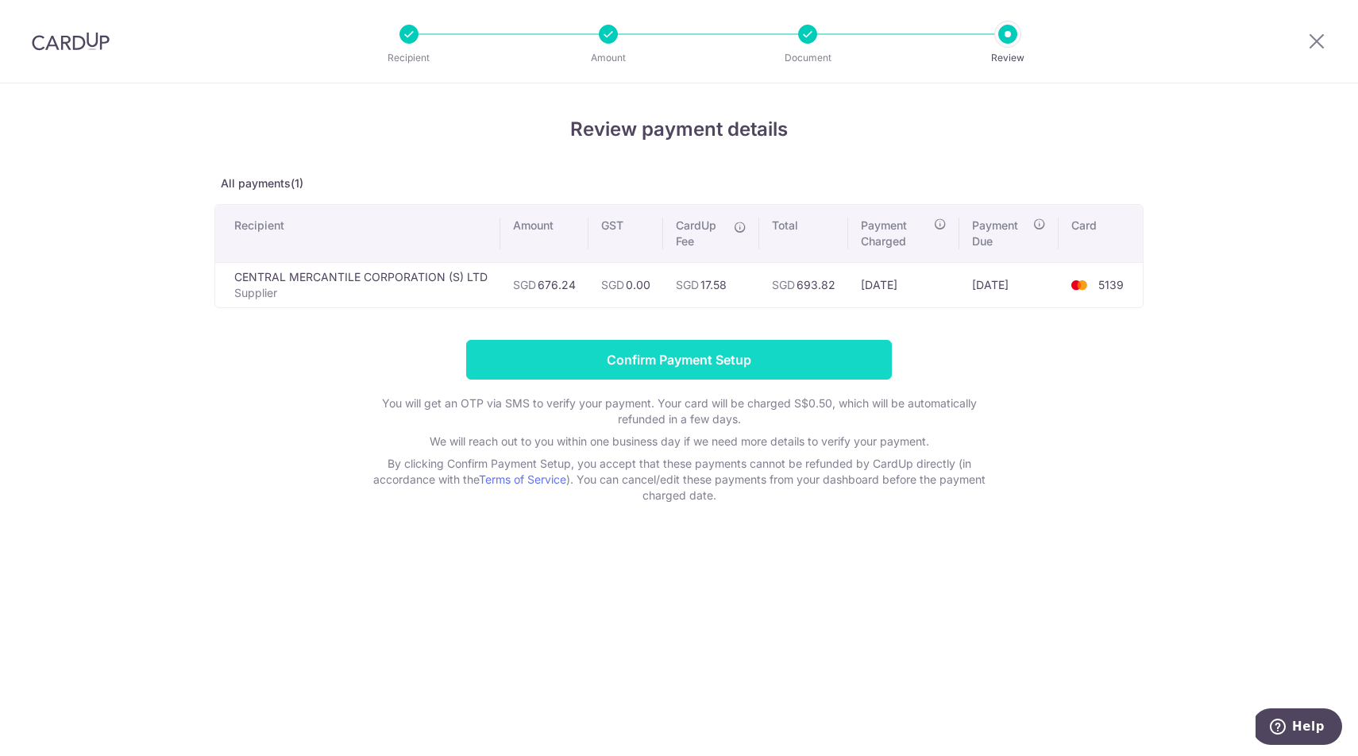
click at [682, 368] on input "Confirm Payment Setup" at bounding box center [679, 360] width 426 height 40
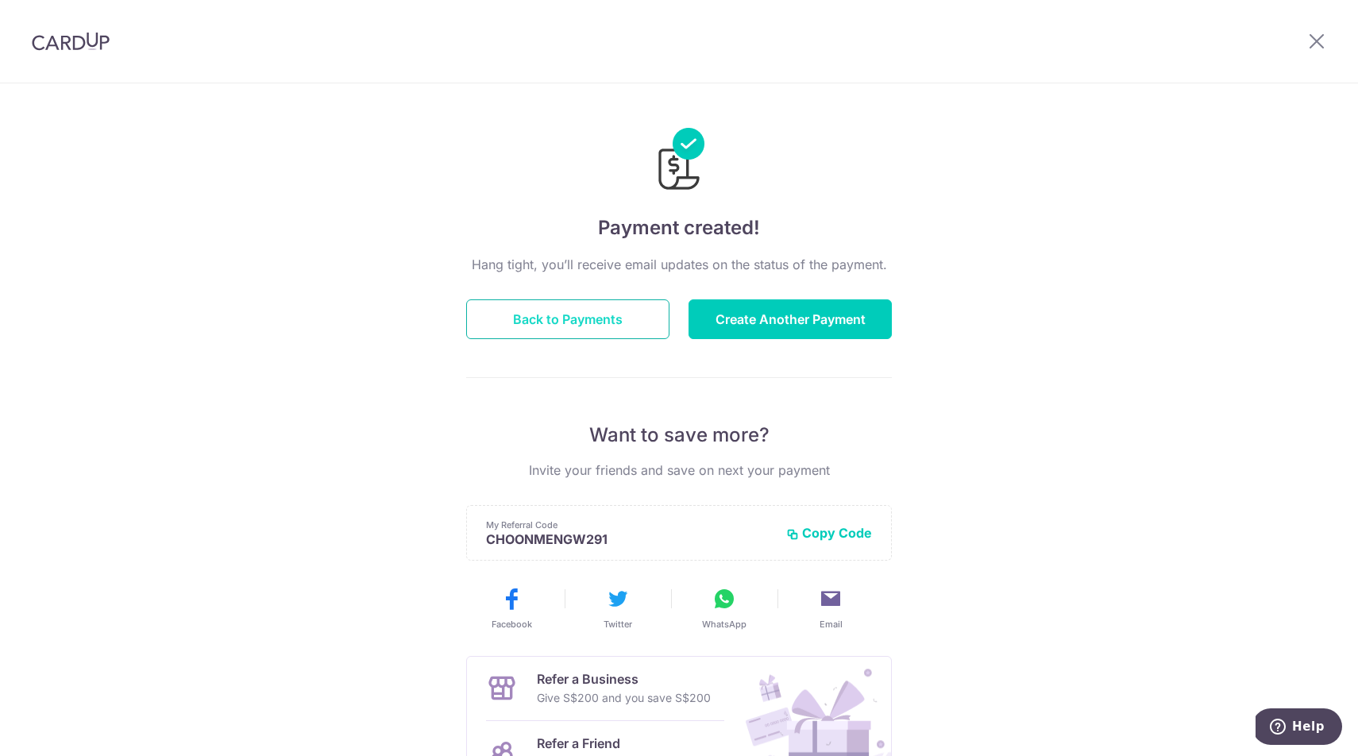
click at [587, 319] on button "Back to Payments" at bounding box center [567, 319] width 203 height 40
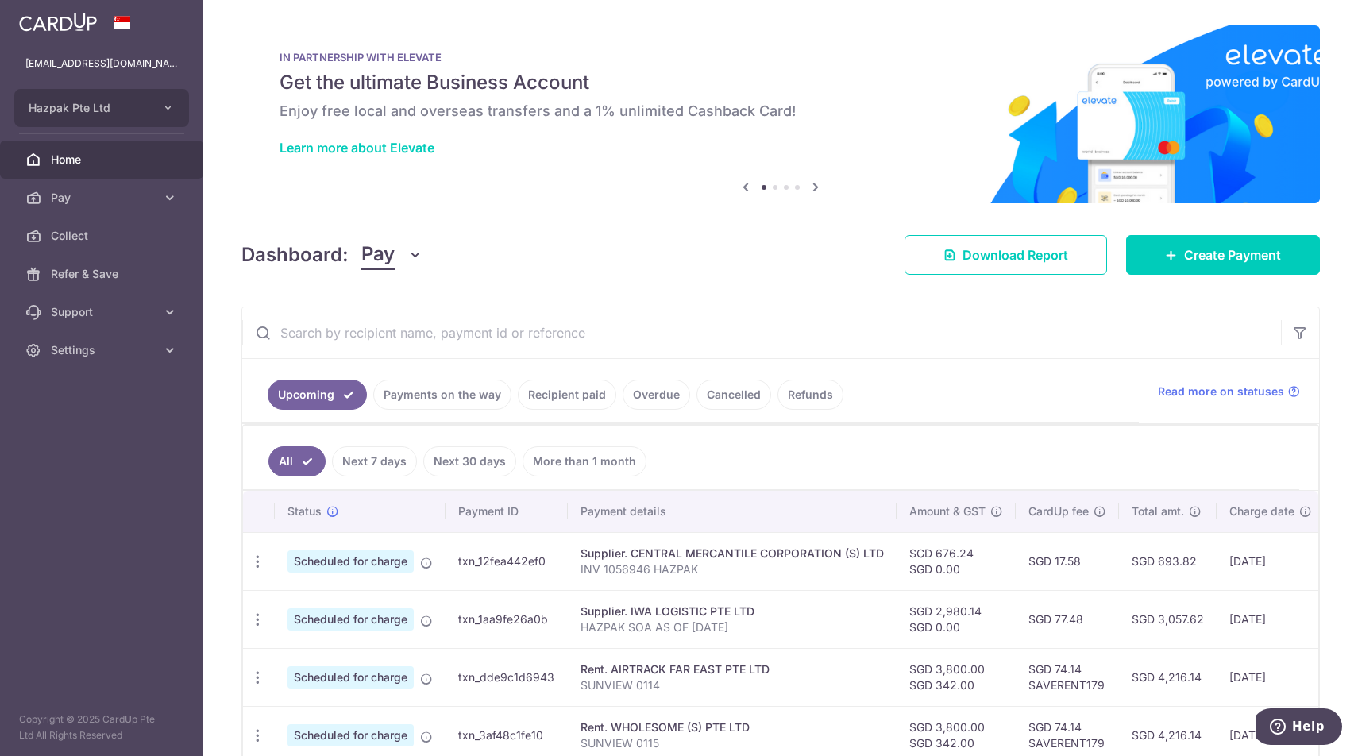
click at [508, 558] on td "txn_12fea442ef0" at bounding box center [507, 561] width 122 height 58
copy td "txn_12fea442ef0"
